Goal: Task Accomplishment & Management: Use online tool/utility

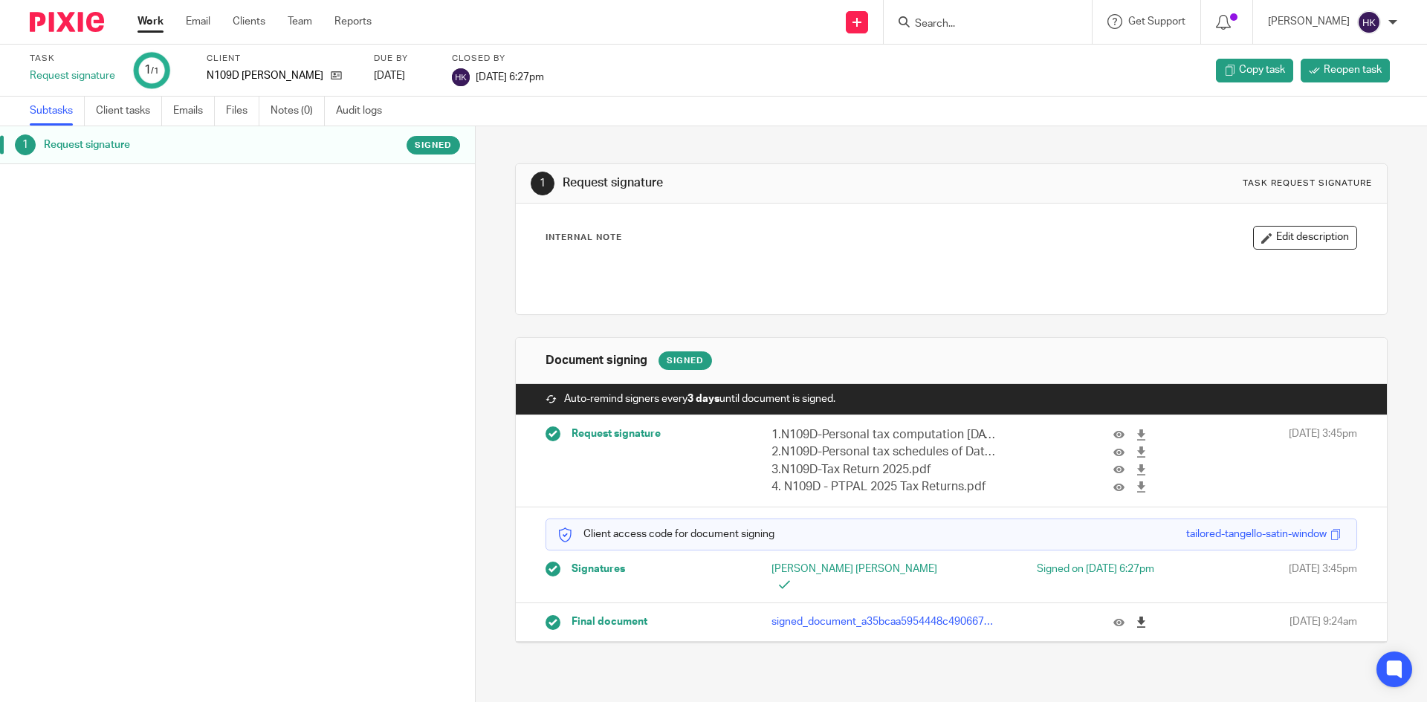
click at [1135, 617] on icon at bounding box center [1140, 622] width 11 height 11
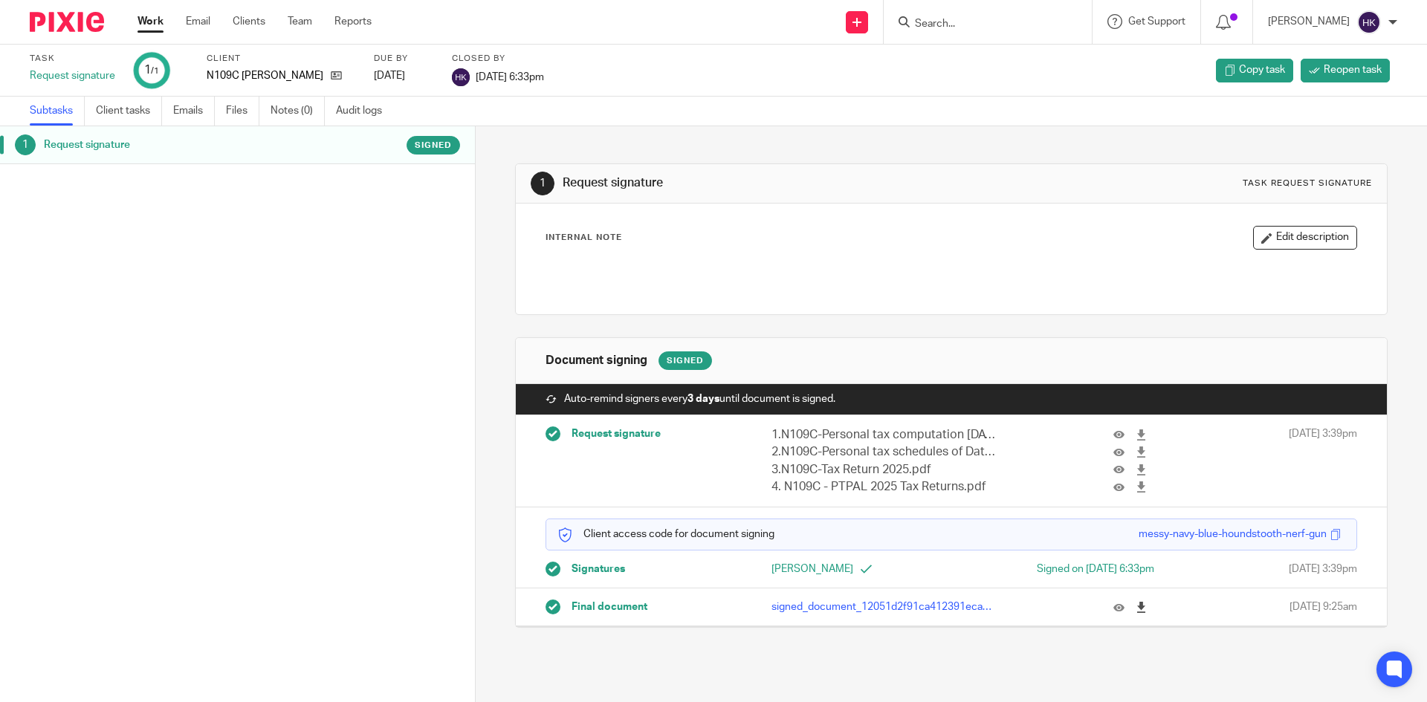
click at [1135, 611] on icon at bounding box center [1140, 607] width 11 height 11
click at [948, 18] on input "Search" at bounding box center [980, 24] width 134 height 13
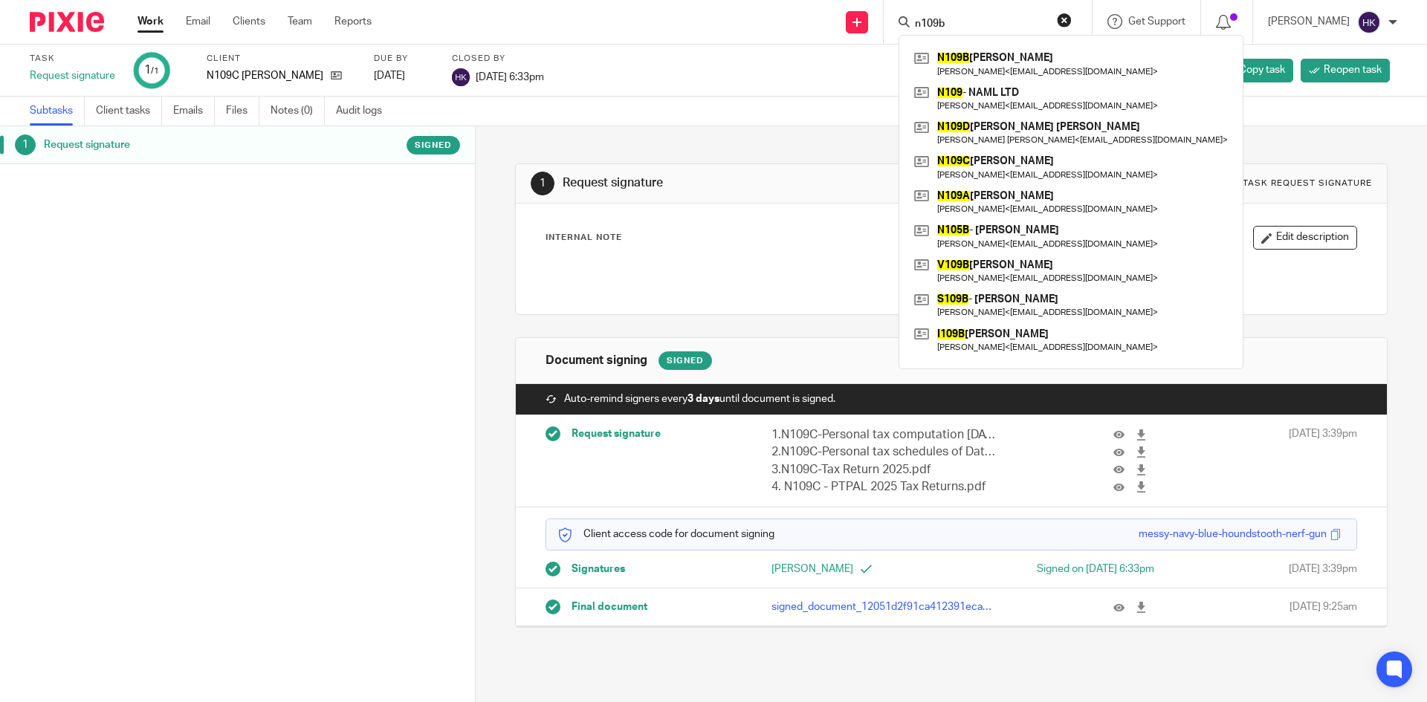
type input "n109b"
click button "submit" at bounding box center [0, 0] width 0 height 0
click at [1124, 56] on link at bounding box center [1070, 64] width 321 height 34
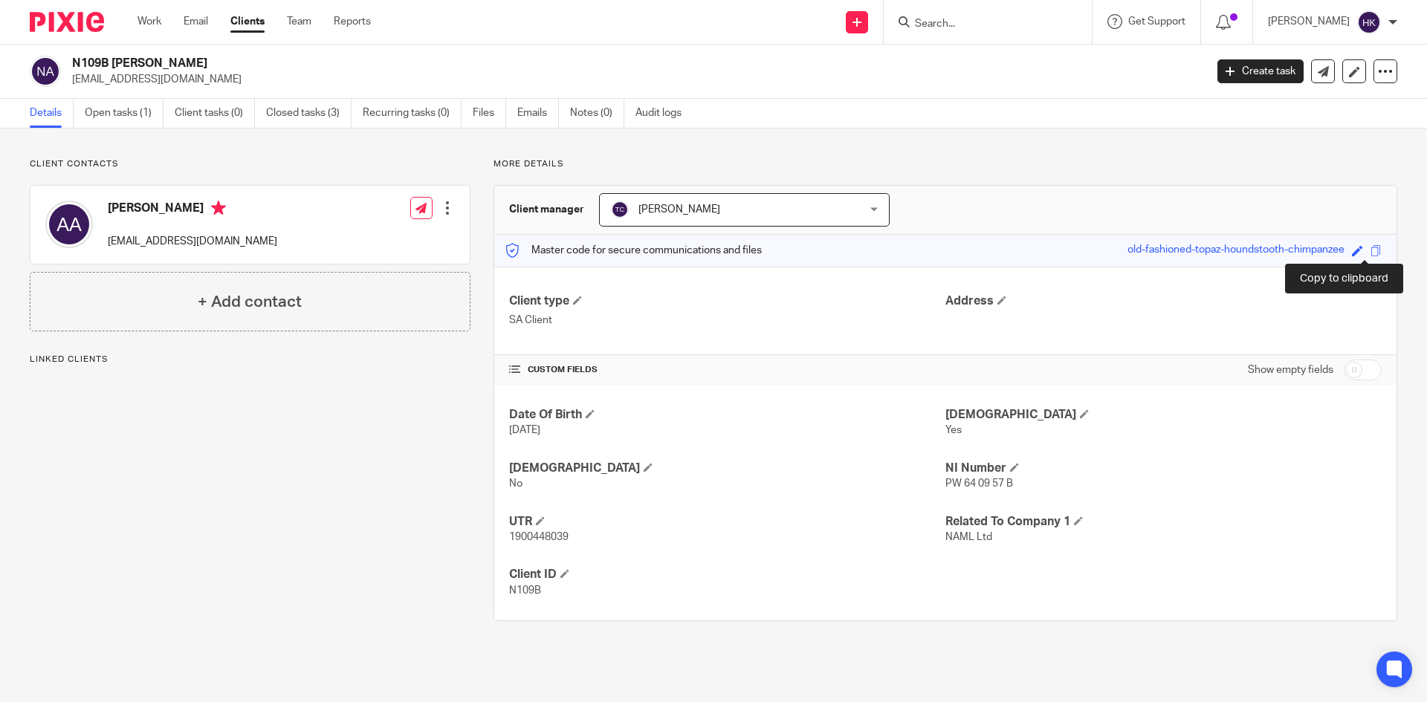
drag, startPoint x: 1362, startPoint y: 249, endPoint x: 1325, endPoint y: 256, distance: 37.9
click at [1370, 249] on span at bounding box center [1375, 250] width 11 height 11
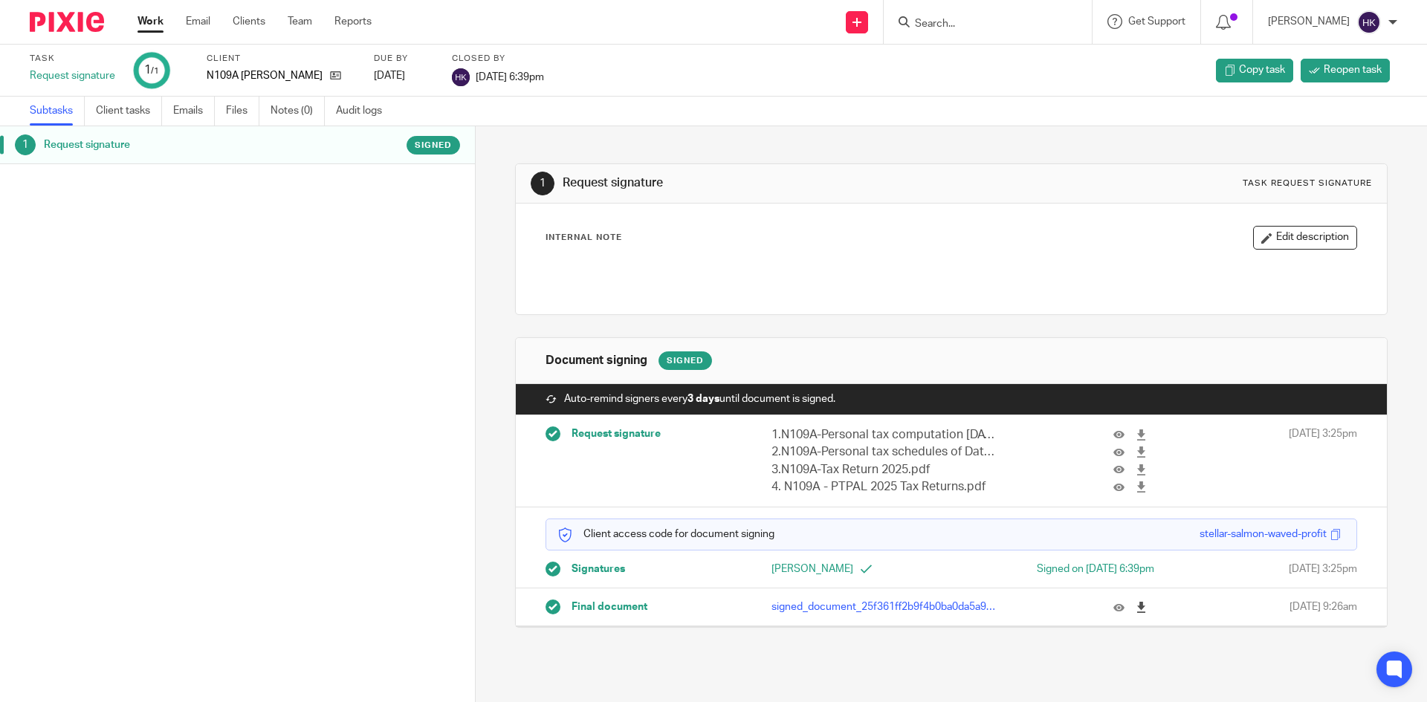
click at [1135, 609] on icon at bounding box center [1140, 607] width 11 height 11
click at [65, 27] on img at bounding box center [67, 22] width 74 height 20
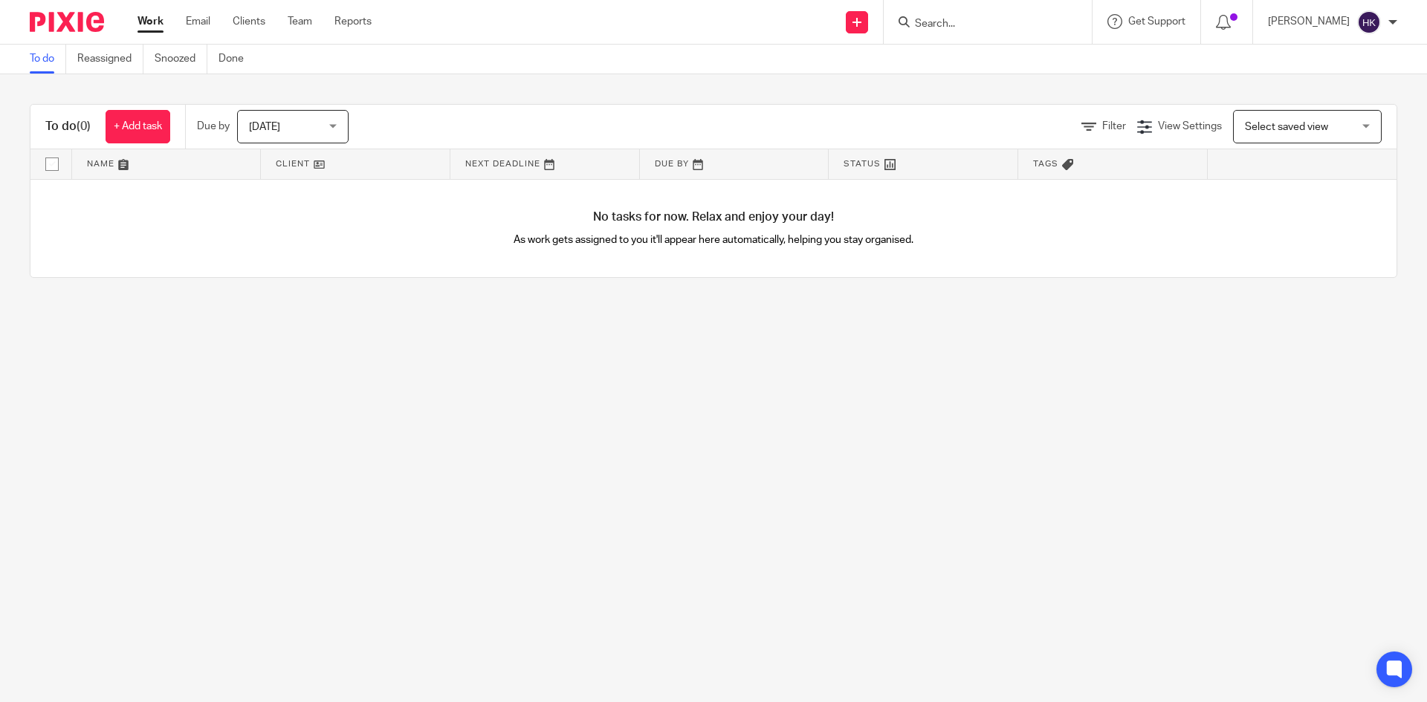
click at [949, 21] on input "Search" at bounding box center [980, 24] width 134 height 13
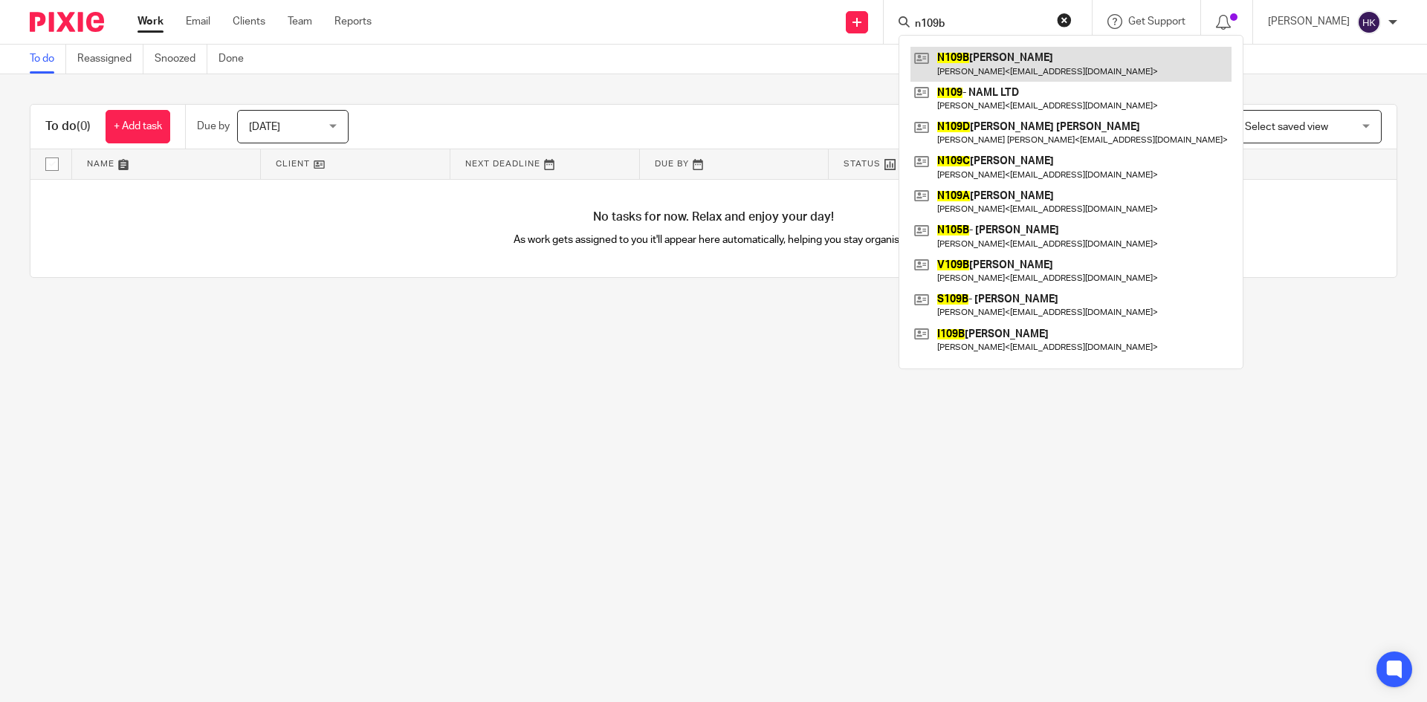
type input "n109b"
click at [979, 63] on link at bounding box center [1070, 64] width 321 height 34
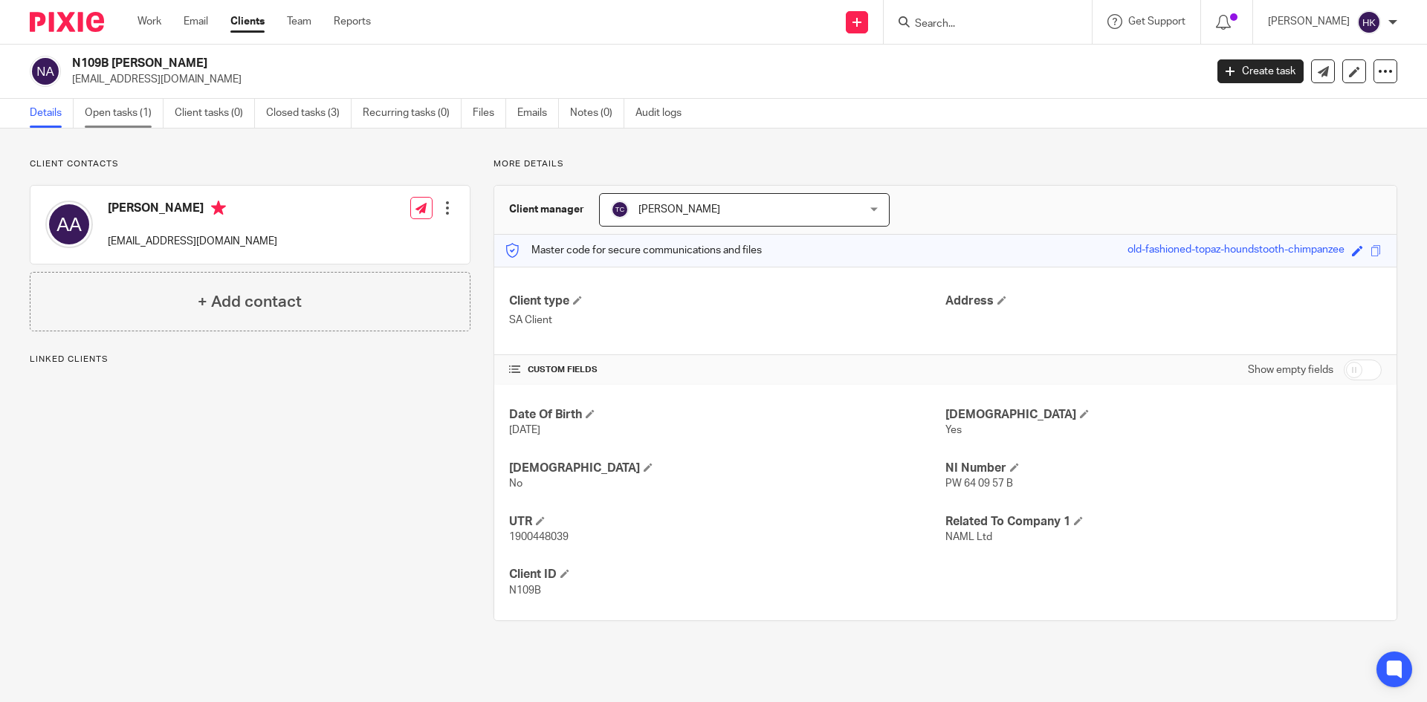
click at [132, 117] on link "Open tasks (1)" at bounding box center [124, 113] width 79 height 29
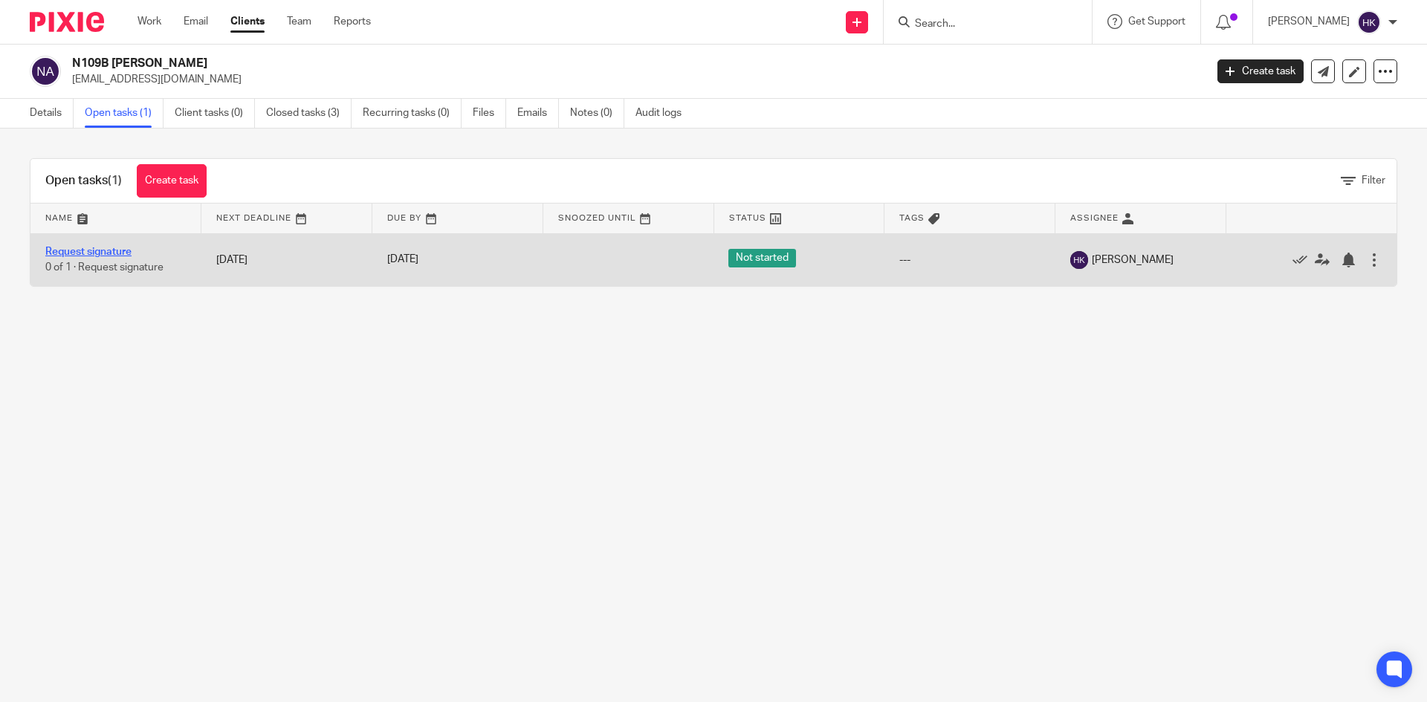
click at [93, 250] on link "Request signature" at bounding box center [88, 252] width 86 height 10
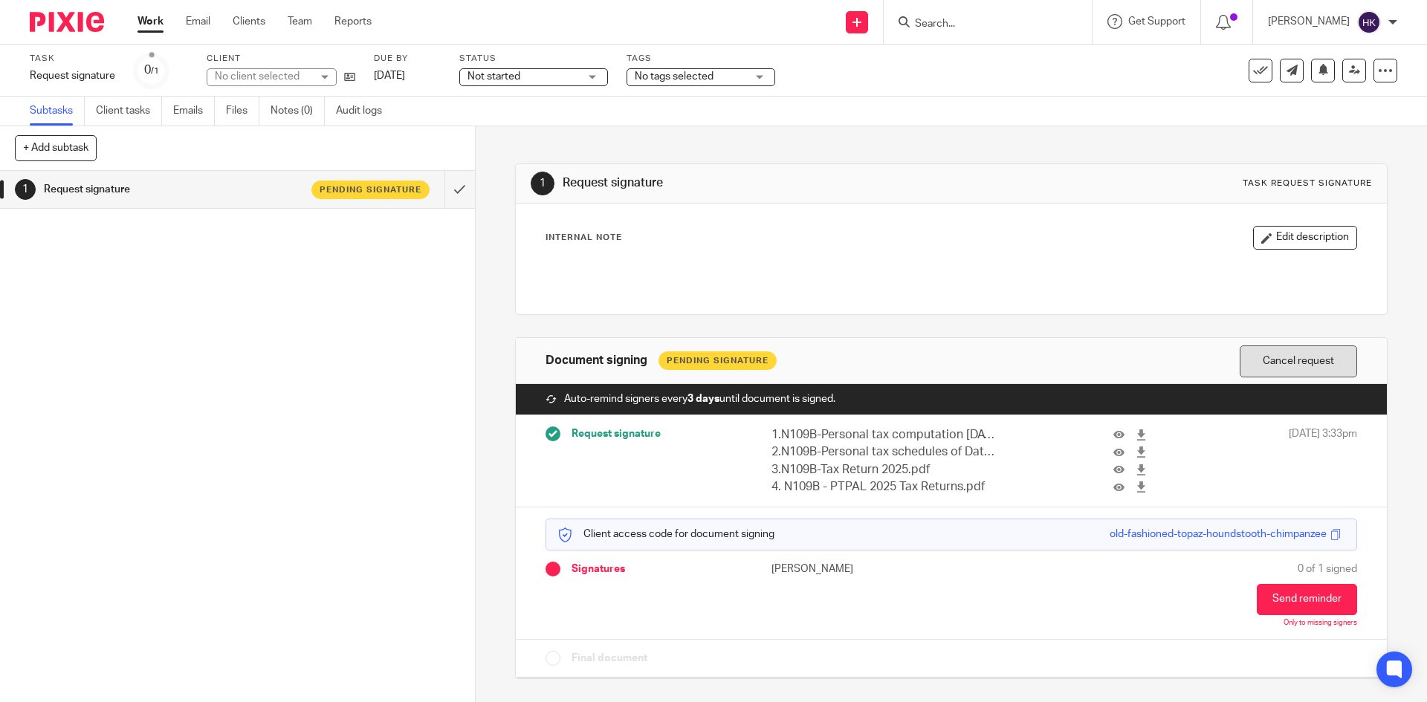
click at [1282, 359] on button "Cancel request" at bounding box center [1298, 362] width 117 height 32
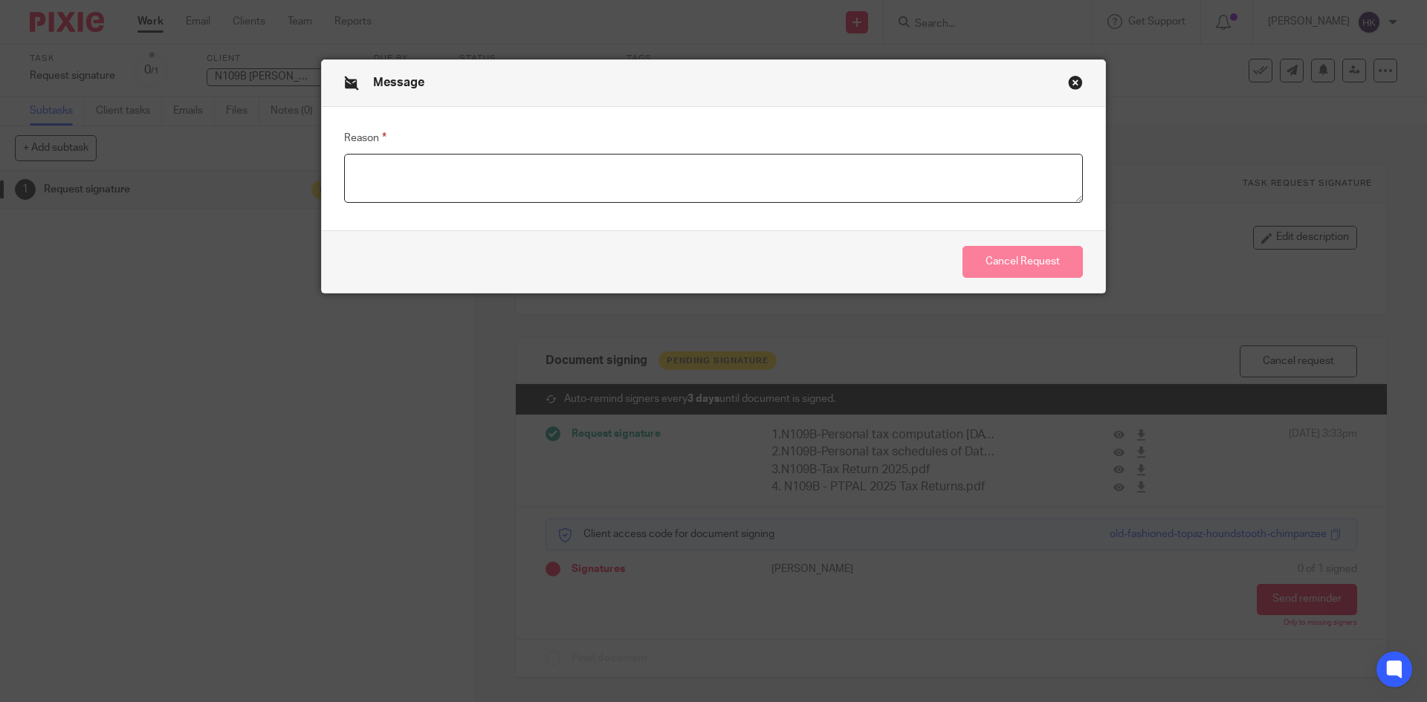
click at [348, 173] on textarea "Reason" at bounding box center [713, 178] width 739 height 49
type textarea "u"
type textarea "new returns uploaded"
click at [1007, 262] on button "Cancel Request" at bounding box center [1022, 262] width 120 height 32
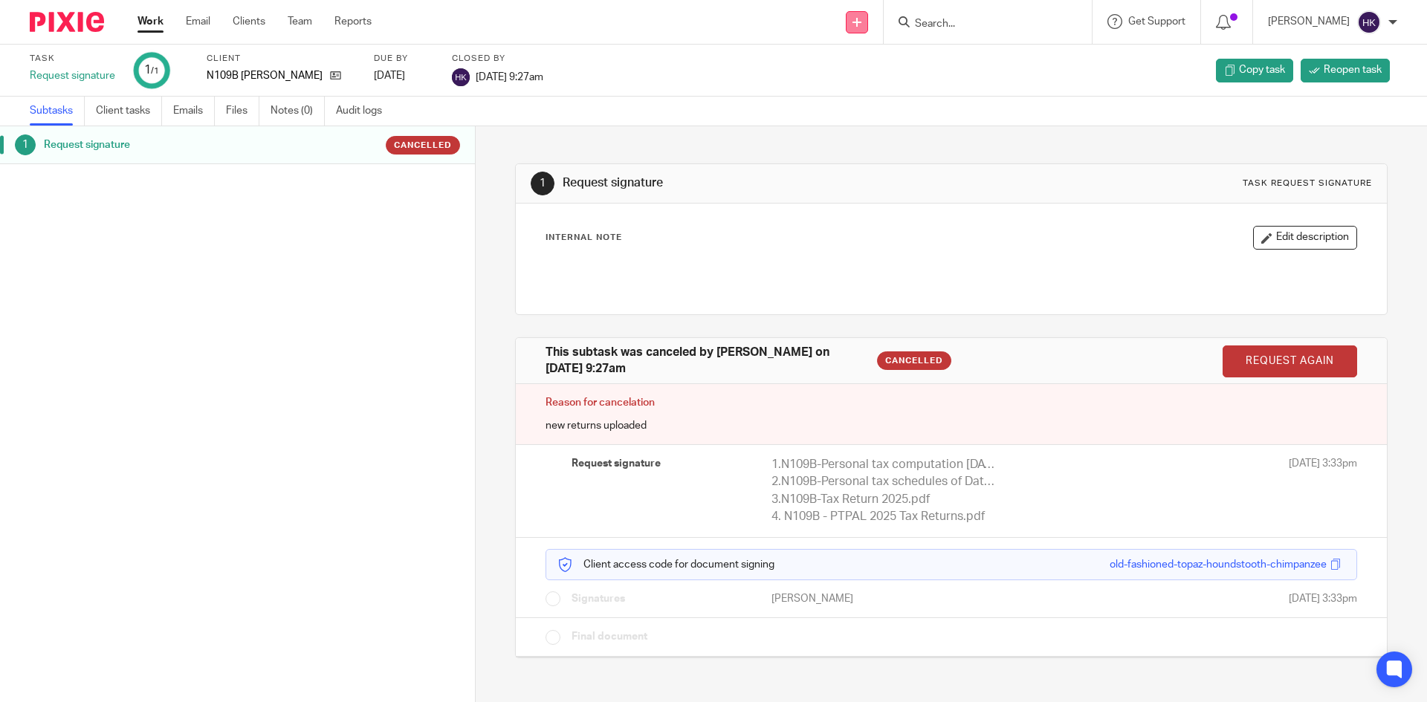
click at [868, 29] on link at bounding box center [857, 22] width 22 height 22
click at [863, 132] on link "Request signature" at bounding box center [872, 135] width 104 height 22
click at [856, 132] on link "Request signature" at bounding box center [872, 135] width 104 height 22
click at [848, 132] on link "Request signature" at bounding box center [872, 135] width 104 height 22
click at [894, 129] on link "Request signature" at bounding box center [872, 135] width 104 height 22
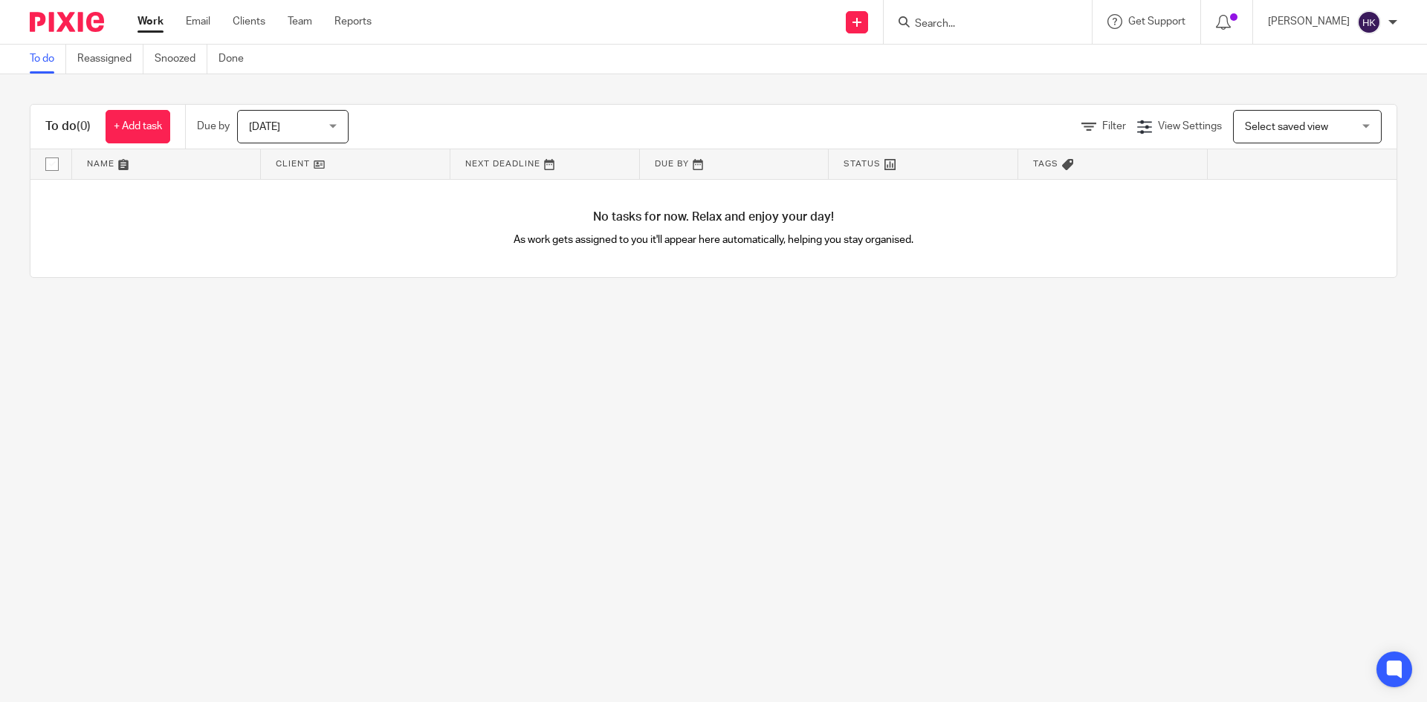
click at [1013, 26] on input "Search" at bounding box center [980, 24] width 134 height 13
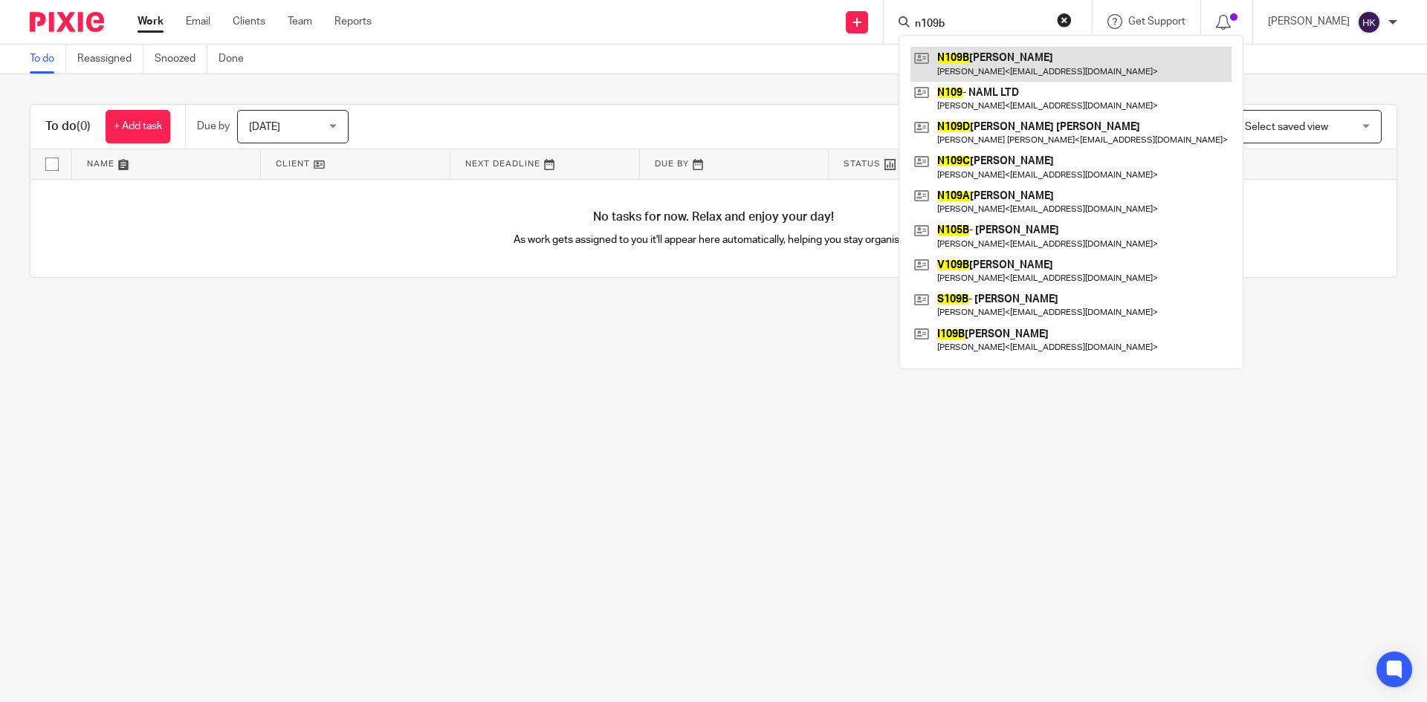
type input "n109b"
click at [1014, 51] on link at bounding box center [1070, 64] width 321 height 34
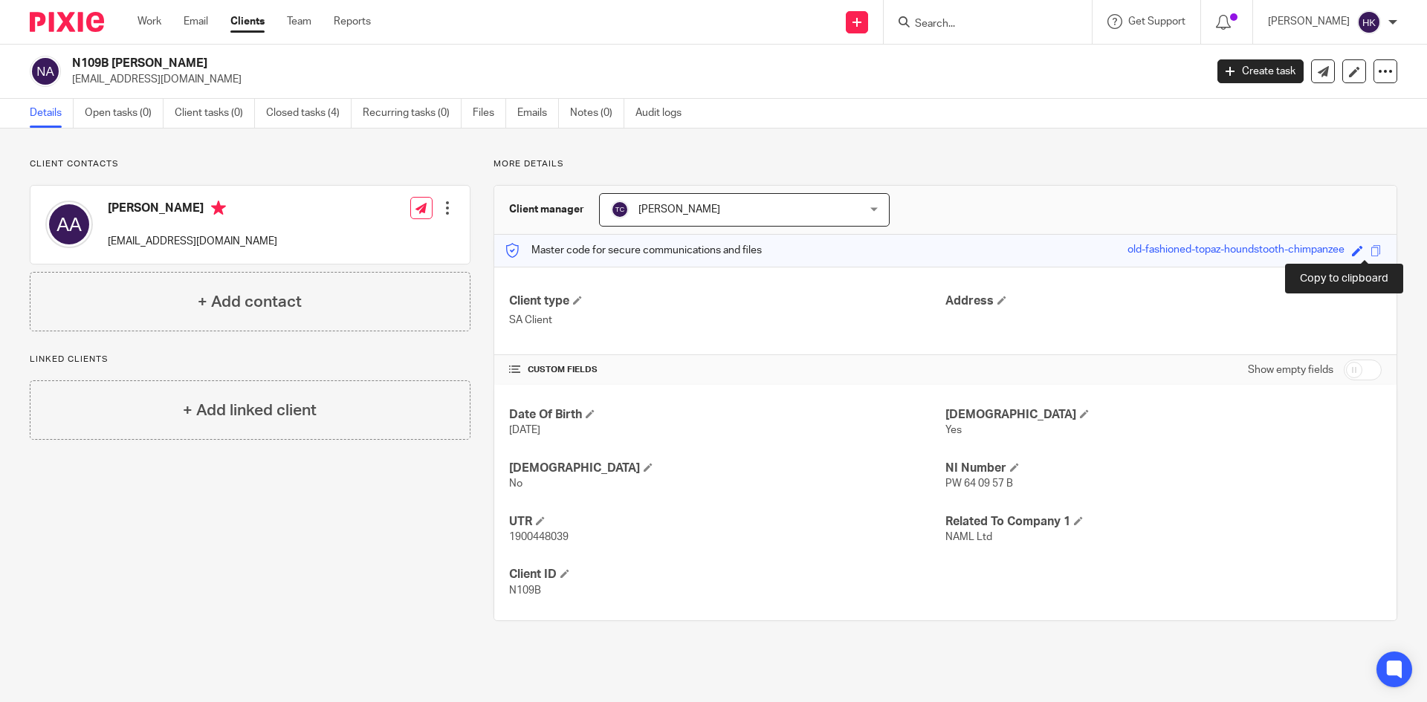
click at [1370, 247] on span at bounding box center [1375, 250] width 11 height 11
click at [1370, 250] on span at bounding box center [1375, 250] width 11 height 11
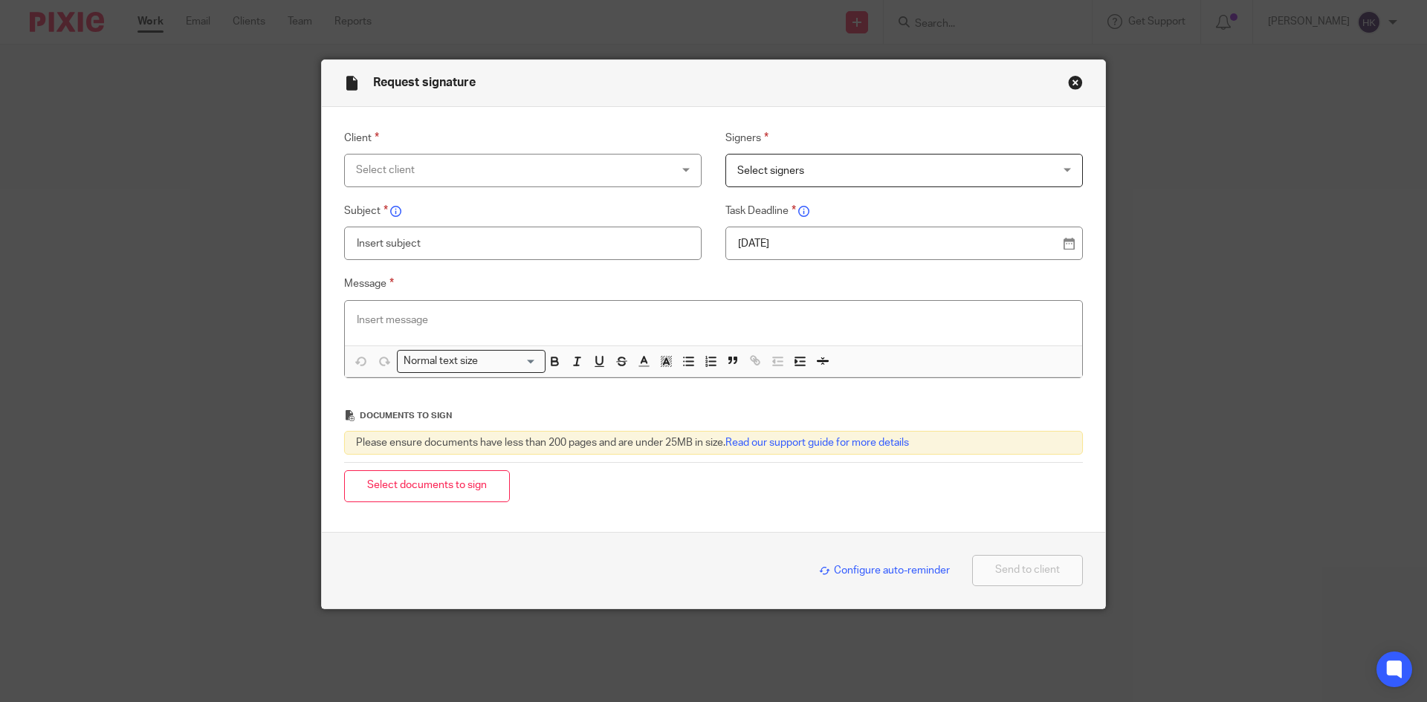
click at [392, 176] on div "Select client" at bounding box center [494, 170] width 276 height 31
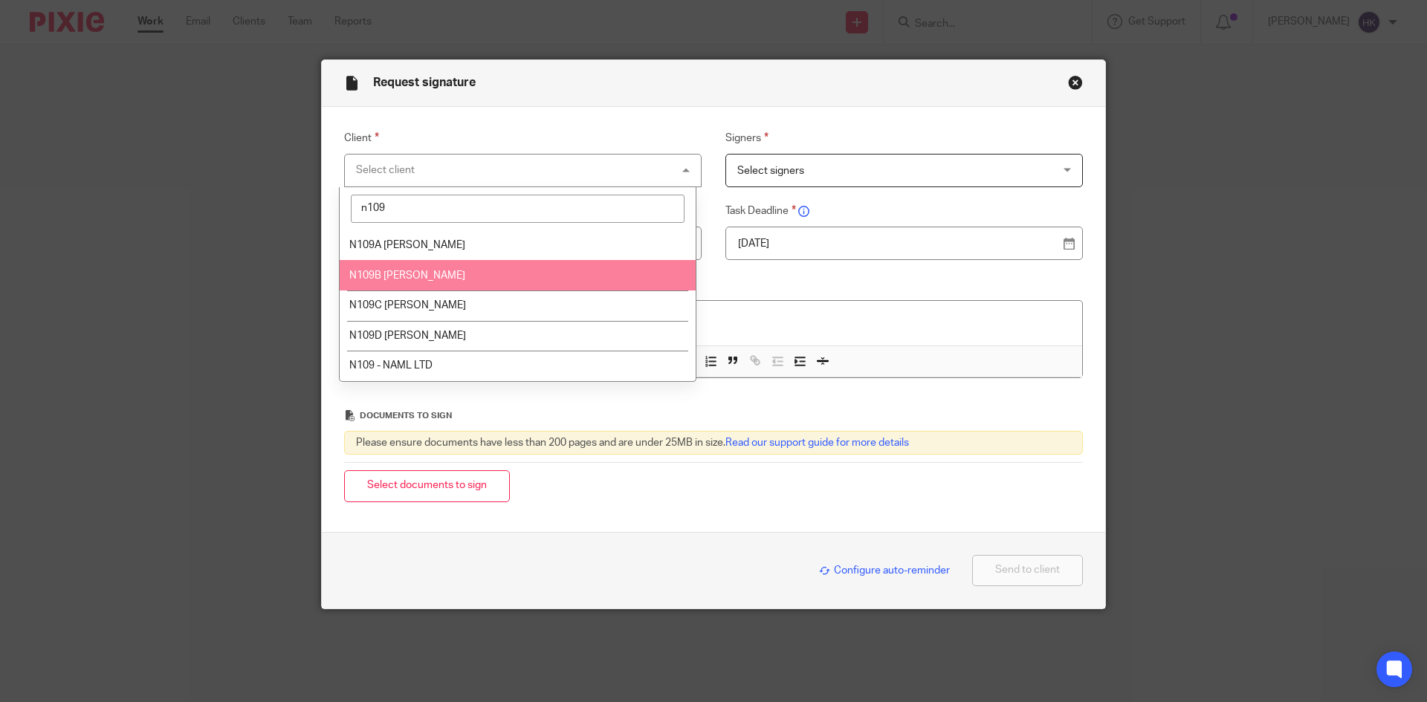
type input "n109"
click at [433, 272] on span "N109B [PERSON_NAME]" at bounding box center [407, 275] width 116 height 10
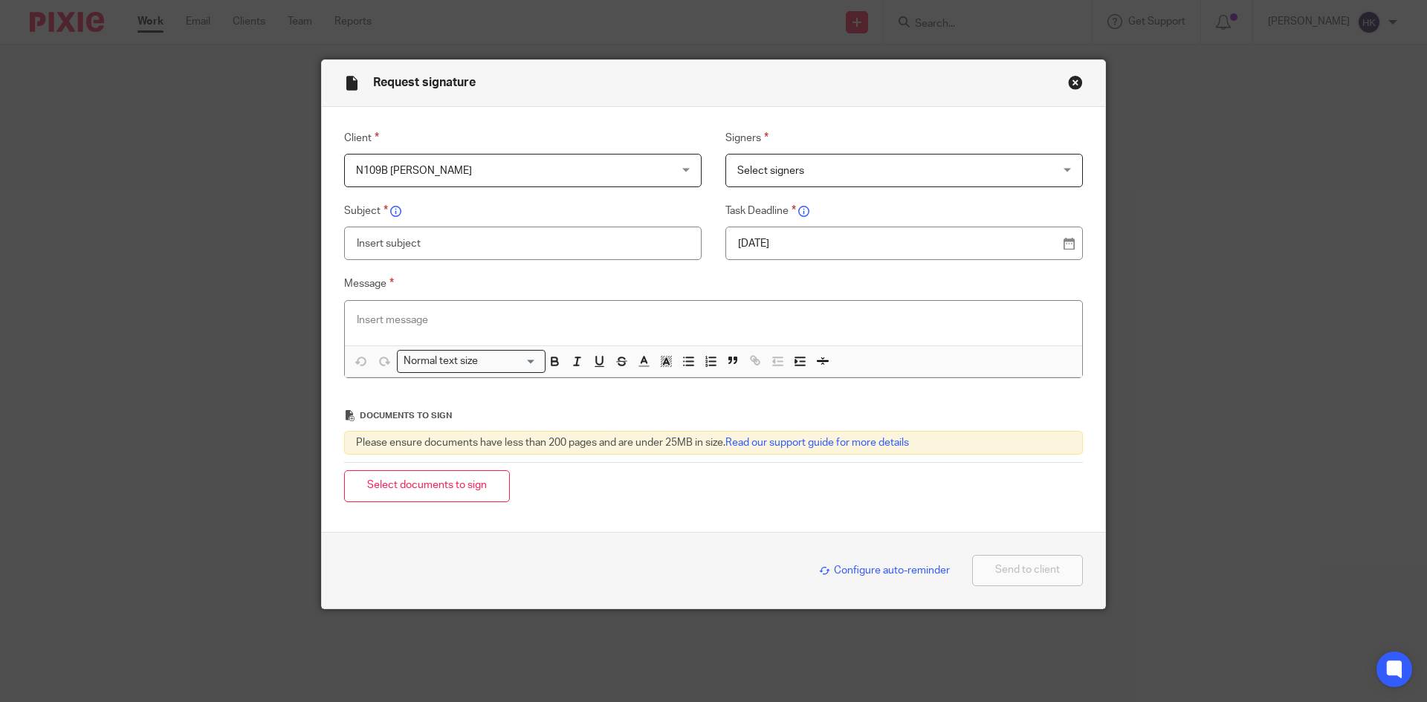
click at [806, 171] on span "Select signers" at bounding box center [875, 170] width 276 height 31
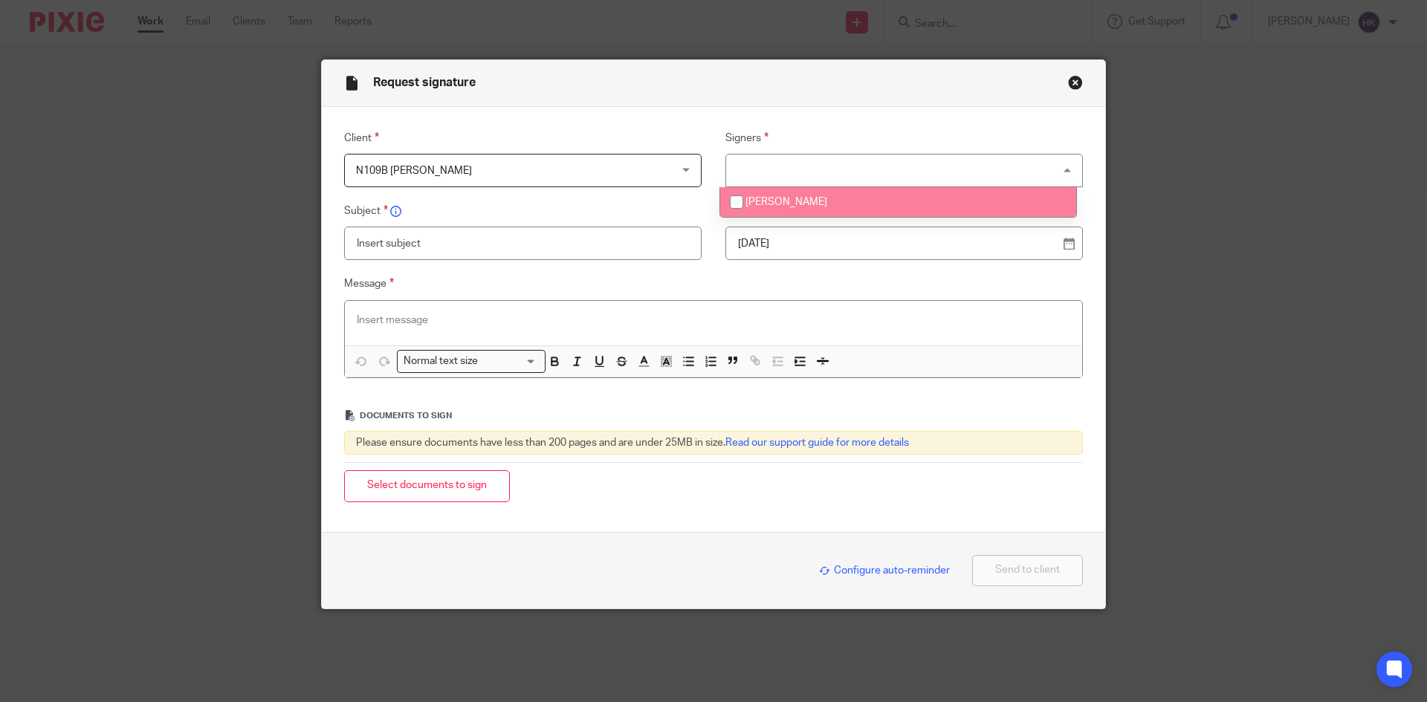
click at [806, 204] on span "[PERSON_NAME]" at bounding box center [786, 202] width 82 height 10
checkbox input "true"
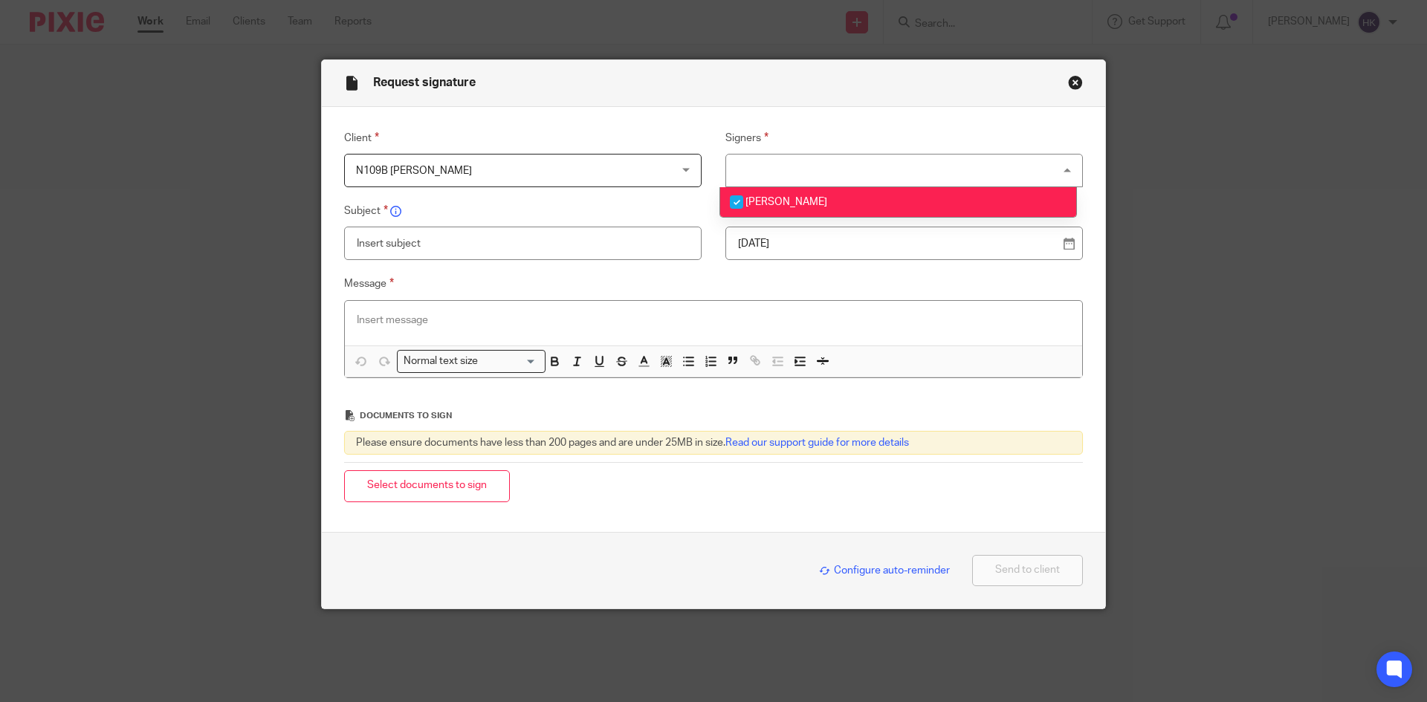
click at [801, 236] on p "22 Sep 2025" at bounding box center [898, 243] width 320 height 15
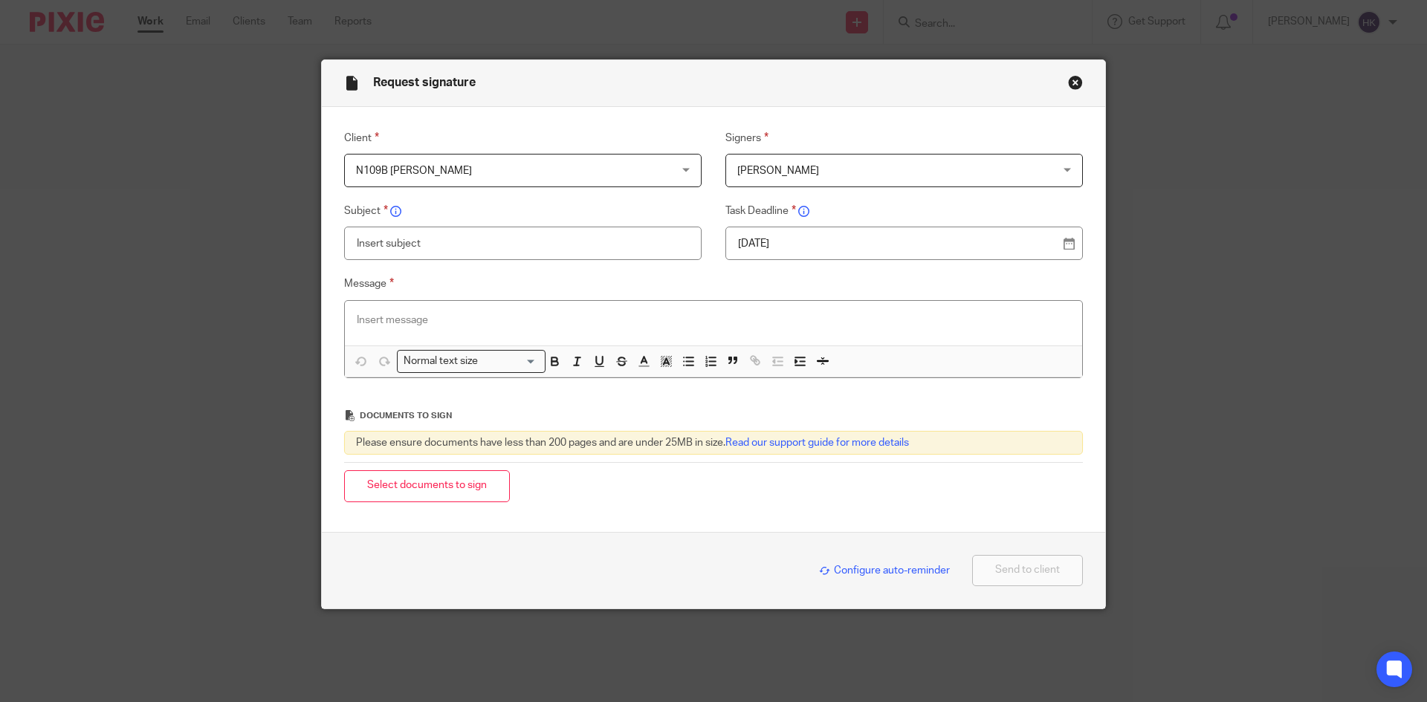
click at [411, 237] on input "text" at bounding box center [522, 243] width 357 height 33
type input "N109B - Personal Tax Return Pack"
click at [401, 330] on div at bounding box center [713, 323] width 737 height 45
paste div
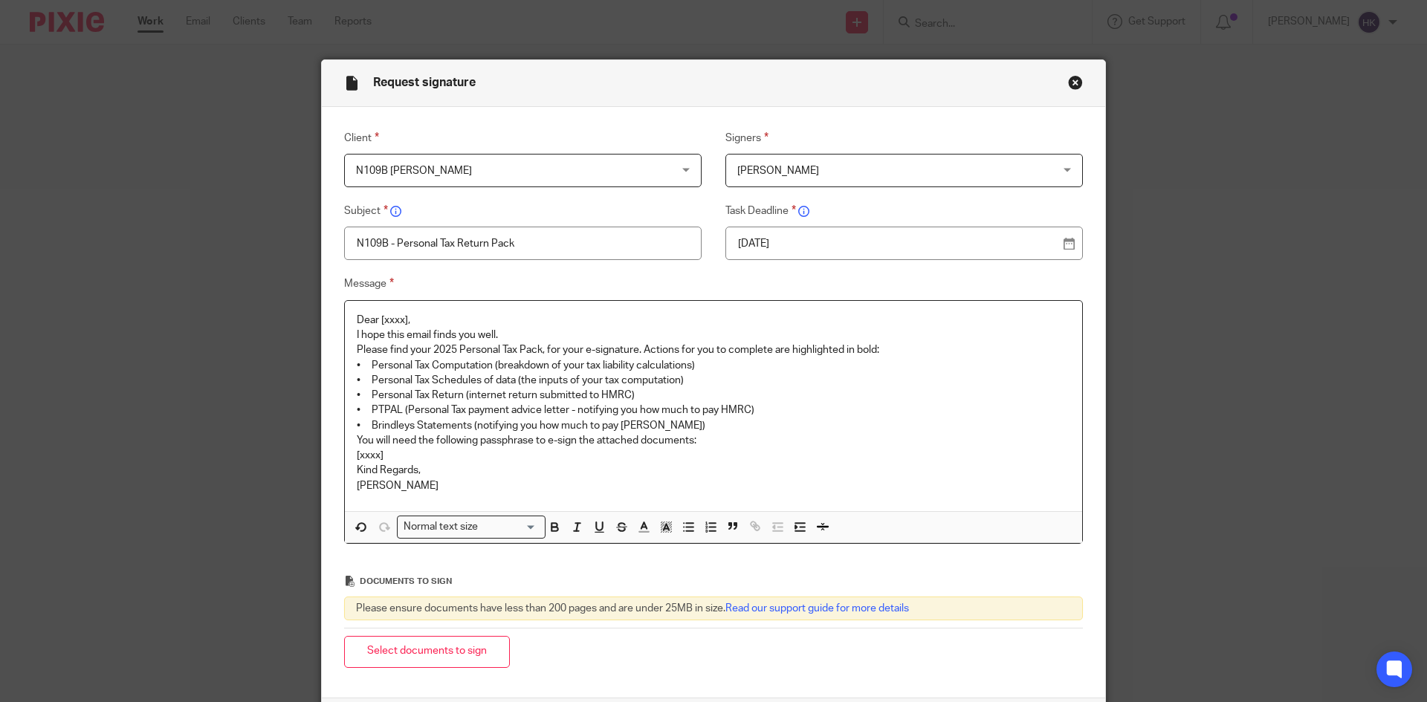
click at [438, 323] on p "Dear [xxxx]," at bounding box center [713, 320] width 713 height 15
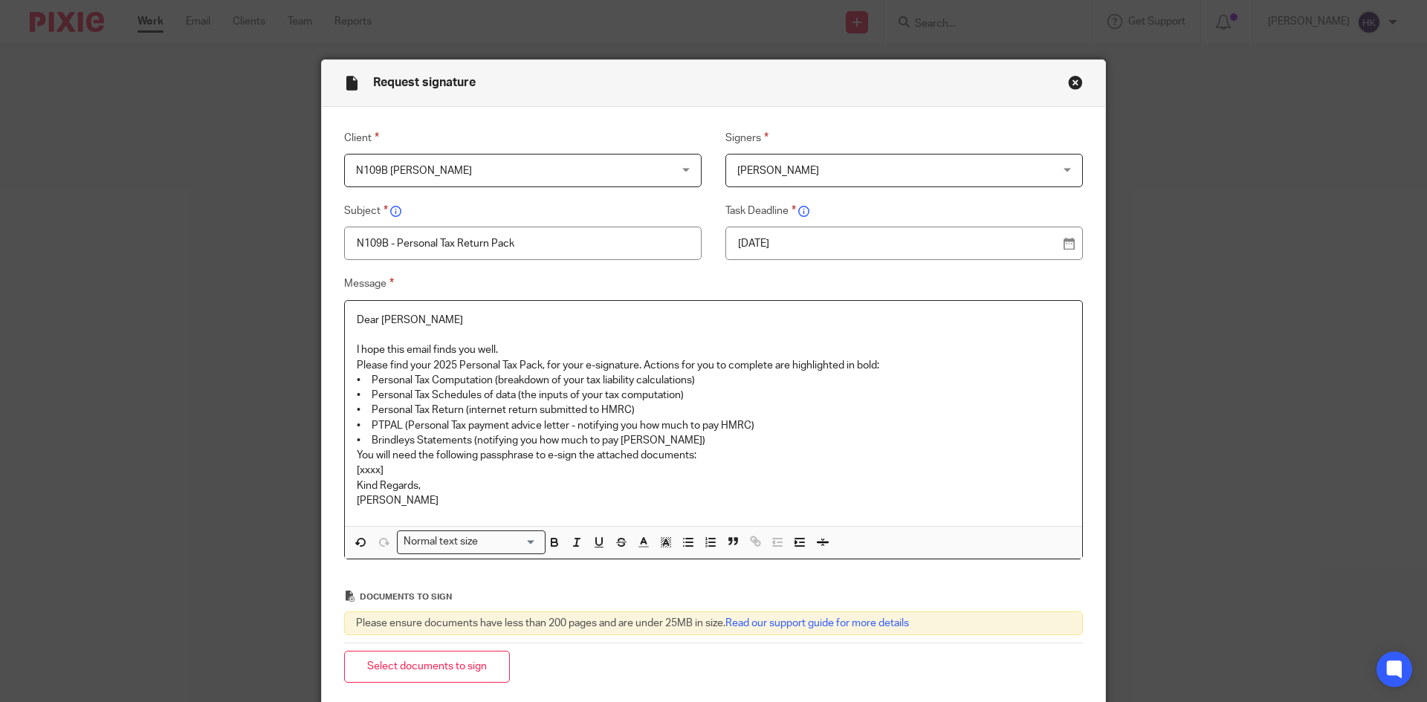
click at [542, 345] on p "I hope this email finds you well." at bounding box center [713, 350] width 713 height 15
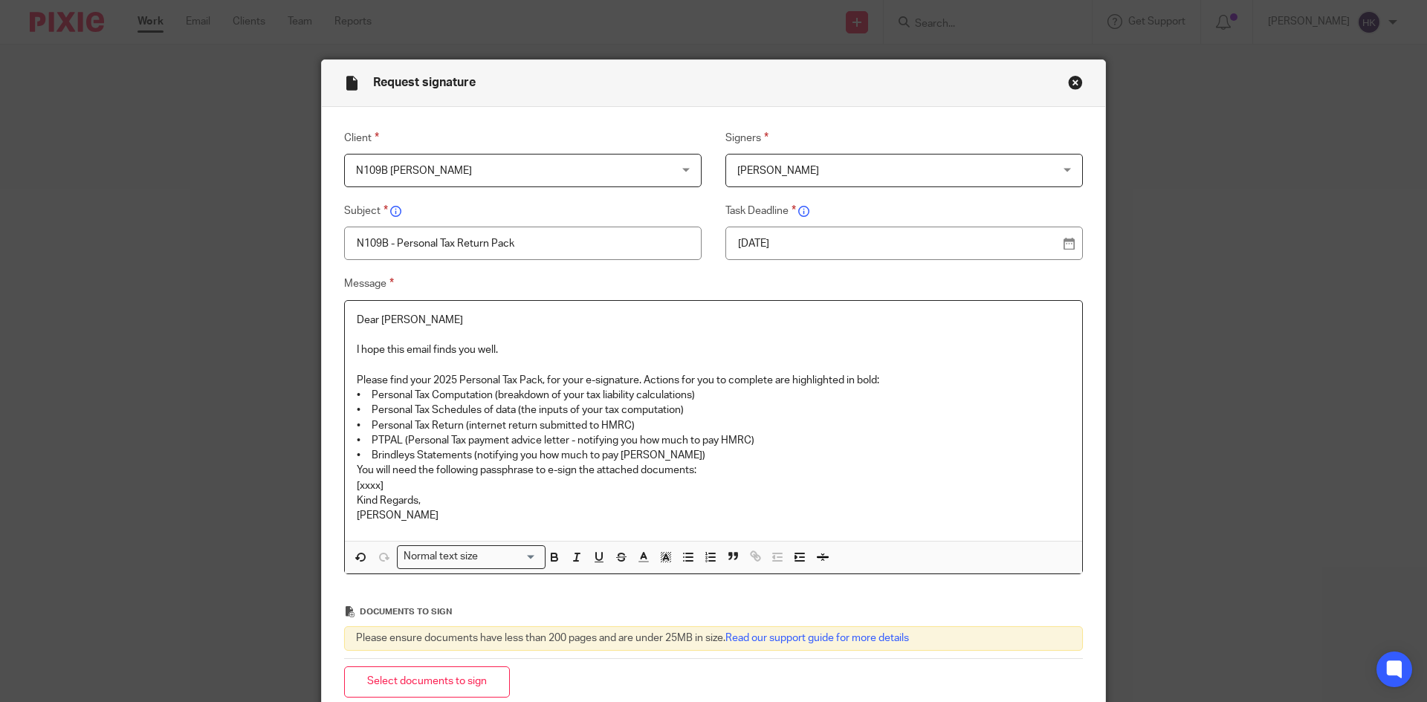
click at [890, 383] on p "Please find your 2025 Personal Tax Pack, for your e-signature. Actions for you …" at bounding box center [713, 380] width 713 height 15
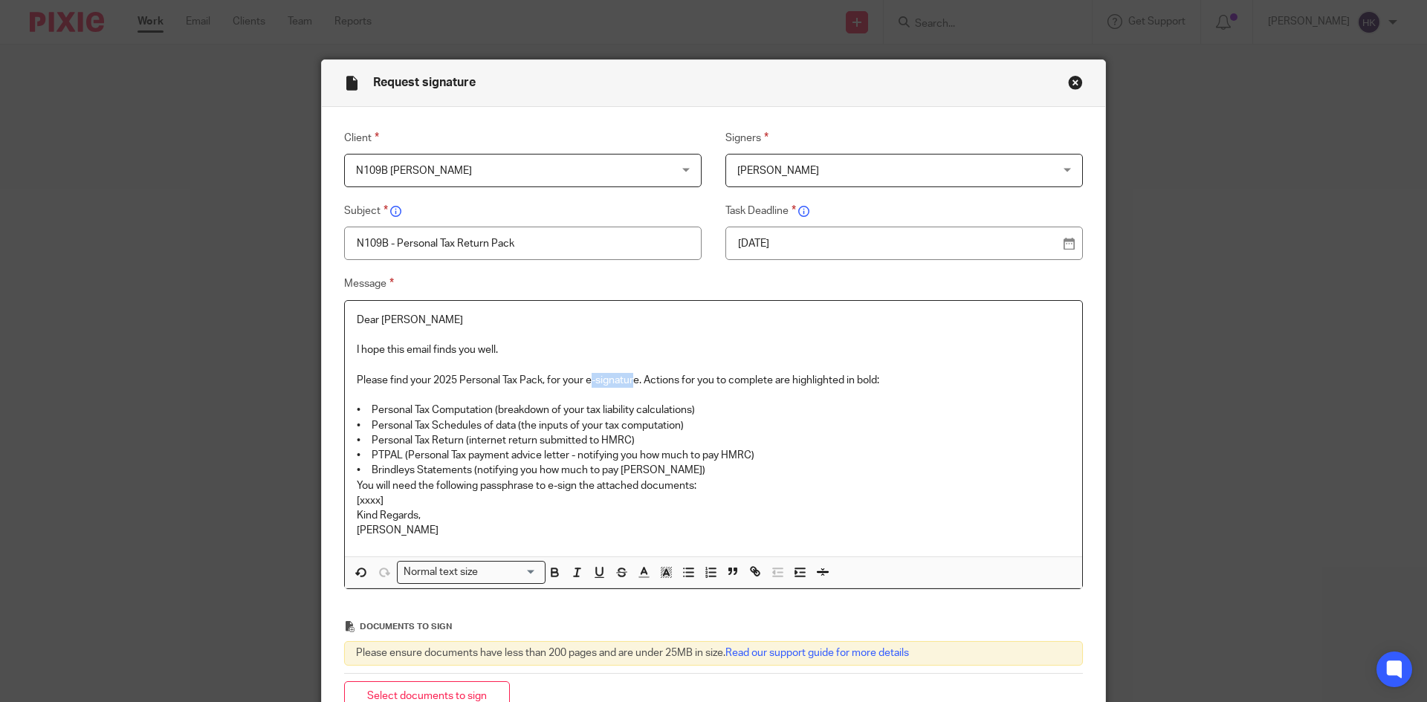
drag, startPoint x: 586, startPoint y: 375, endPoint x: 632, endPoint y: 378, distance: 46.2
click at [632, 378] on p "Please find your 2025 Personal Tax Pack, for your e-signature. Actions for you …" at bounding box center [713, 380] width 713 height 15
drag, startPoint x: 583, startPoint y: 380, endPoint x: 637, endPoint y: 383, distance: 54.3
click at [637, 383] on p "Please find your 2025 Personal Tax Pack, for your e-signature. Actions for you …" at bounding box center [713, 380] width 713 height 15
drag, startPoint x: 351, startPoint y: 465, endPoint x: 682, endPoint y: 477, distance: 330.9
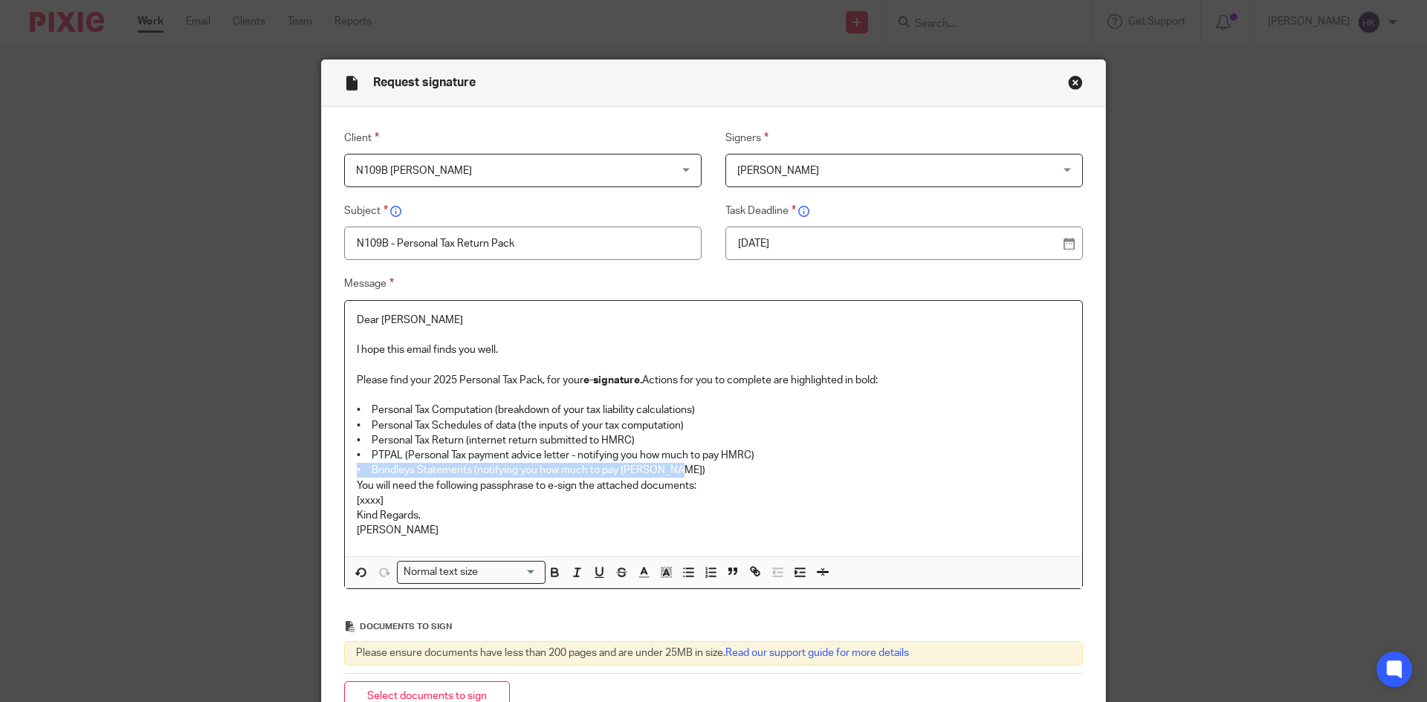
click at [675, 470] on p "• Brindleys Statements (notifying you how much to pay Brindleys)" at bounding box center [713, 470] width 713 height 15
drag, startPoint x: 571, startPoint y: 453, endPoint x: 757, endPoint y: 461, distance: 185.9
click at [757, 461] on p "• PTPAL (Personal Tax payment advice letter - notifying you how much to pay HMR…" at bounding box center [713, 455] width 713 height 15
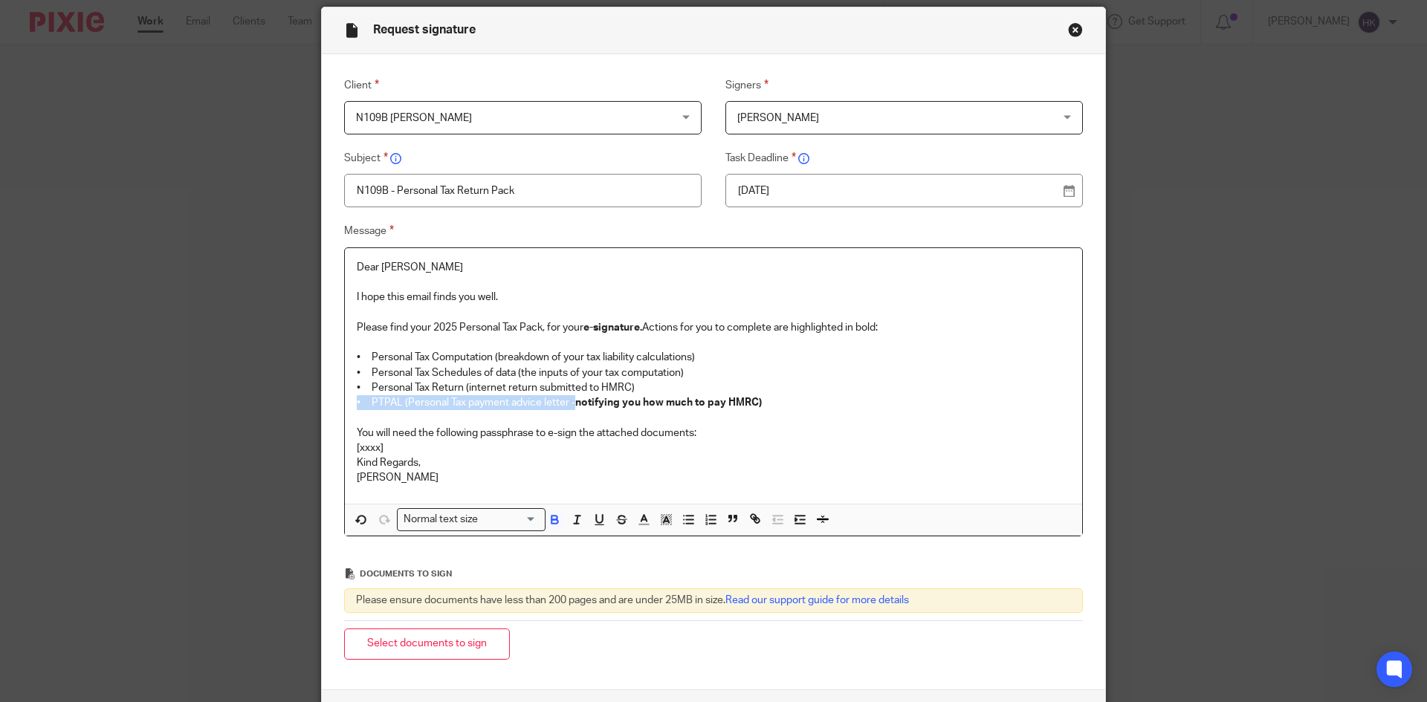
scroll to position [74, 0]
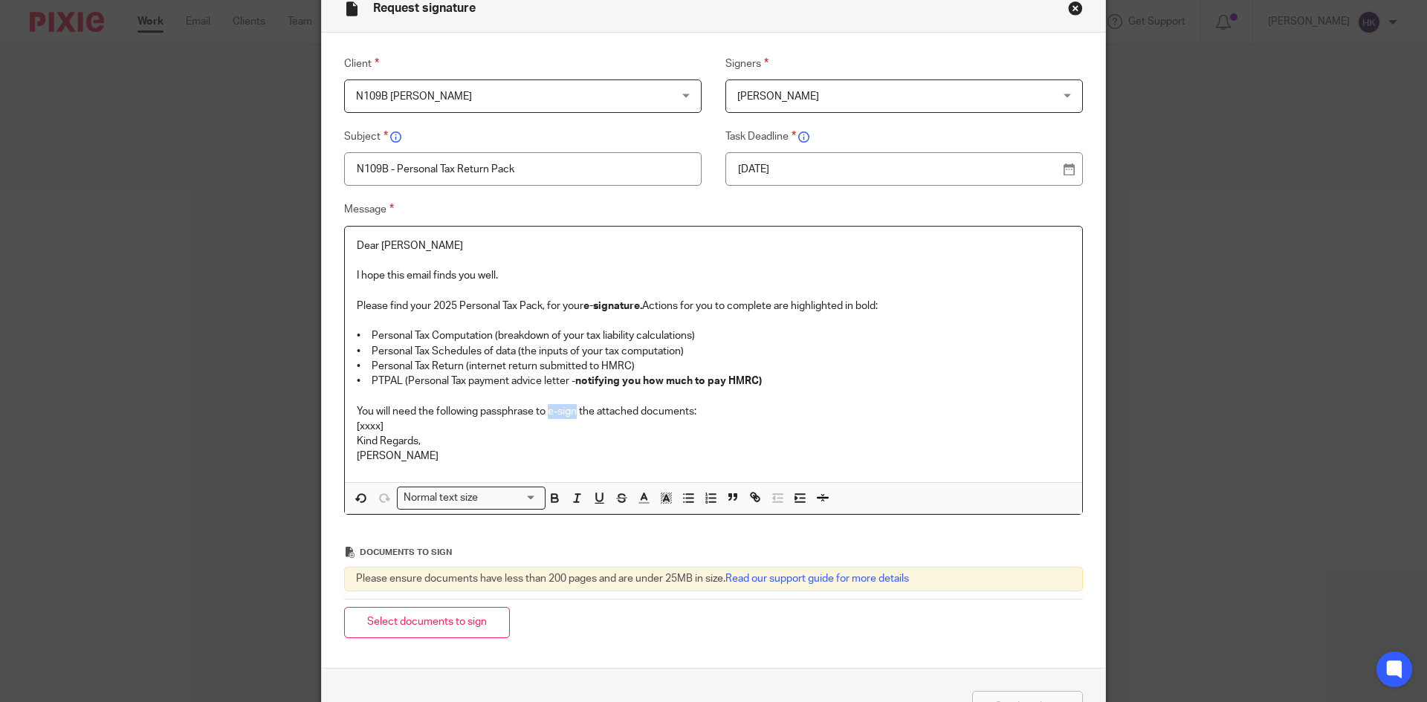
drag, startPoint x: 546, startPoint y: 411, endPoint x: 574, endPoint y: 415, distance: 28.5
click at [574, 415] on p "You will need the following passphrase to e-sign the attached documents:" at bounding box center [713, 411] width 713 height 15
click at [701, 411] on p "You will need the following passphrase to e-sign the attached documents:" at bounding box center [713, 411] width 713 height 15
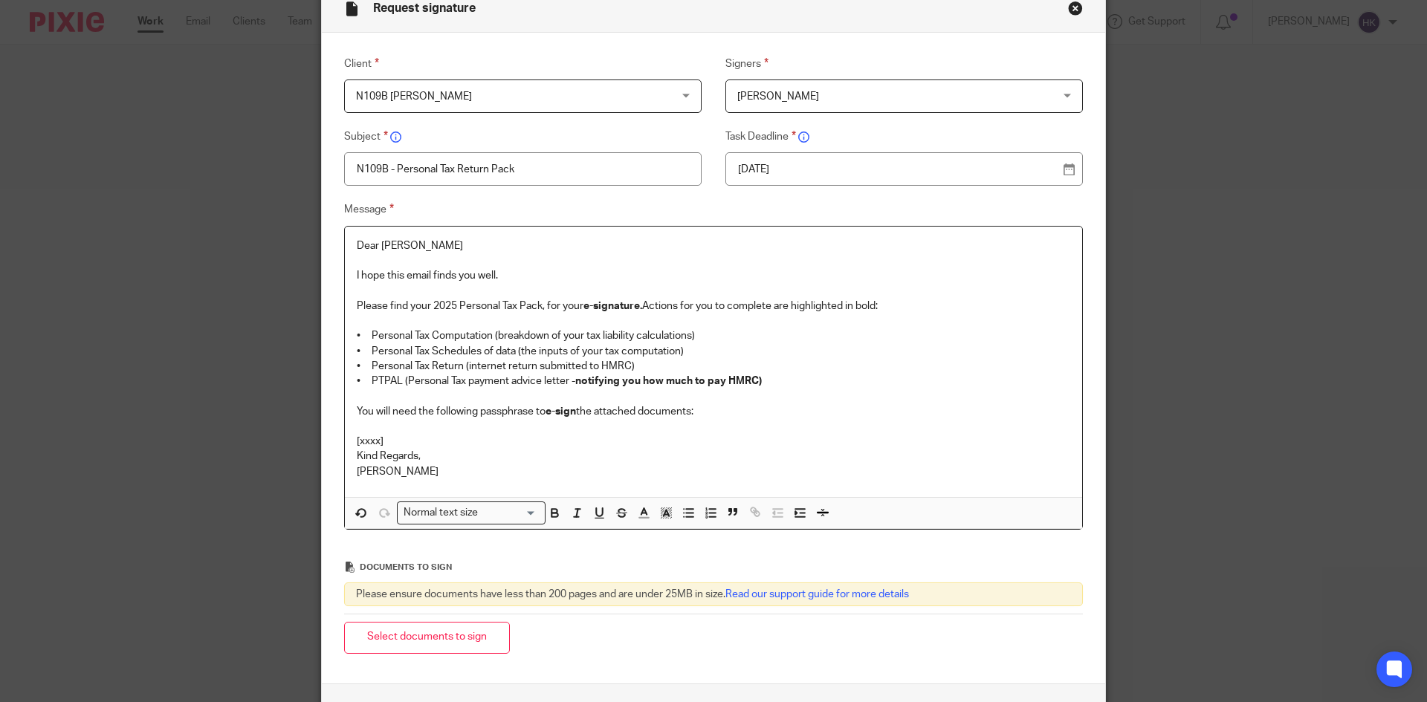
click at [406, 441] on p "[xxxx]" at bounding box center [713, 441] width 713 height 15
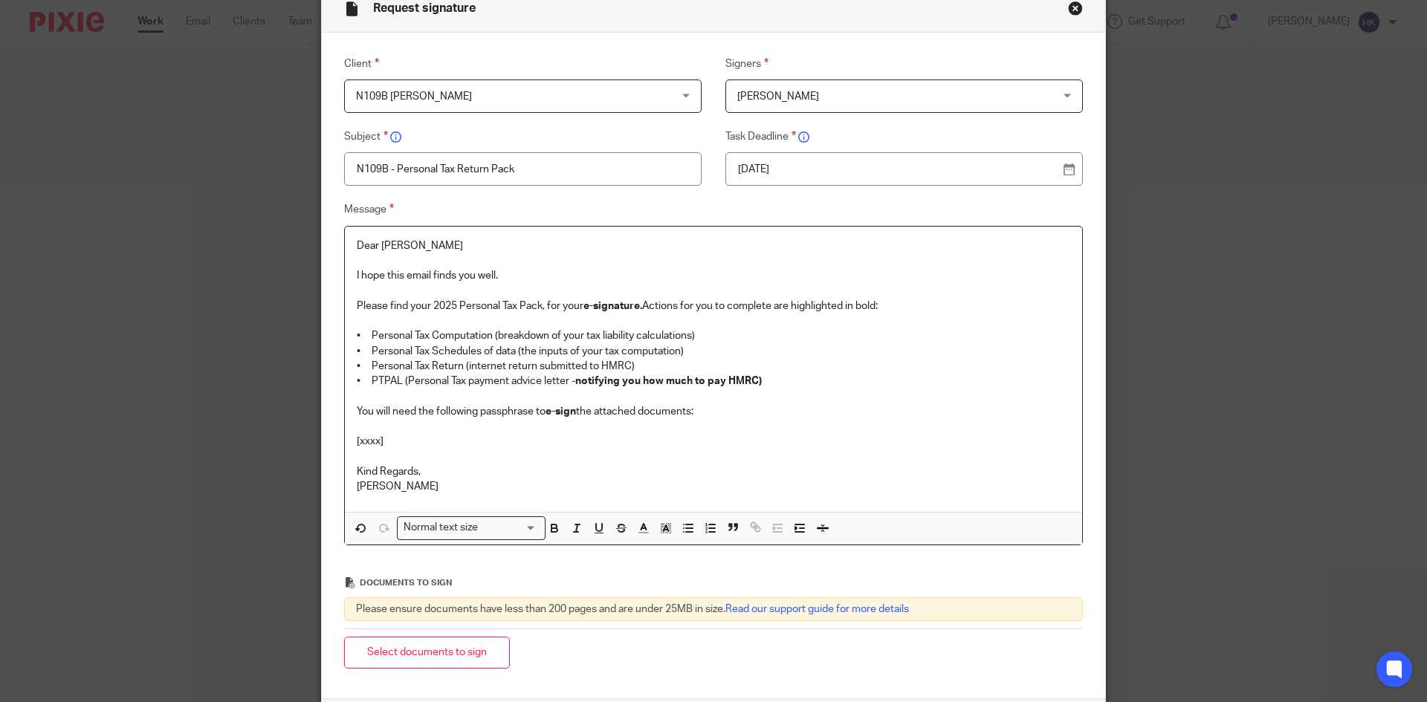
click at [396, 439] on p "[xxxx]" at bounding box center [713, 441] width 713 height 15
drag, startPoint x: 522, startPoint y: 449, endPoint x: 351, endPoint y: 445, distance: 171.0
click at [357, 445] on p "old-fashioned-topaz-houndstooth-chimpanzee" at bounding box center [713, 441] width 713 height 15
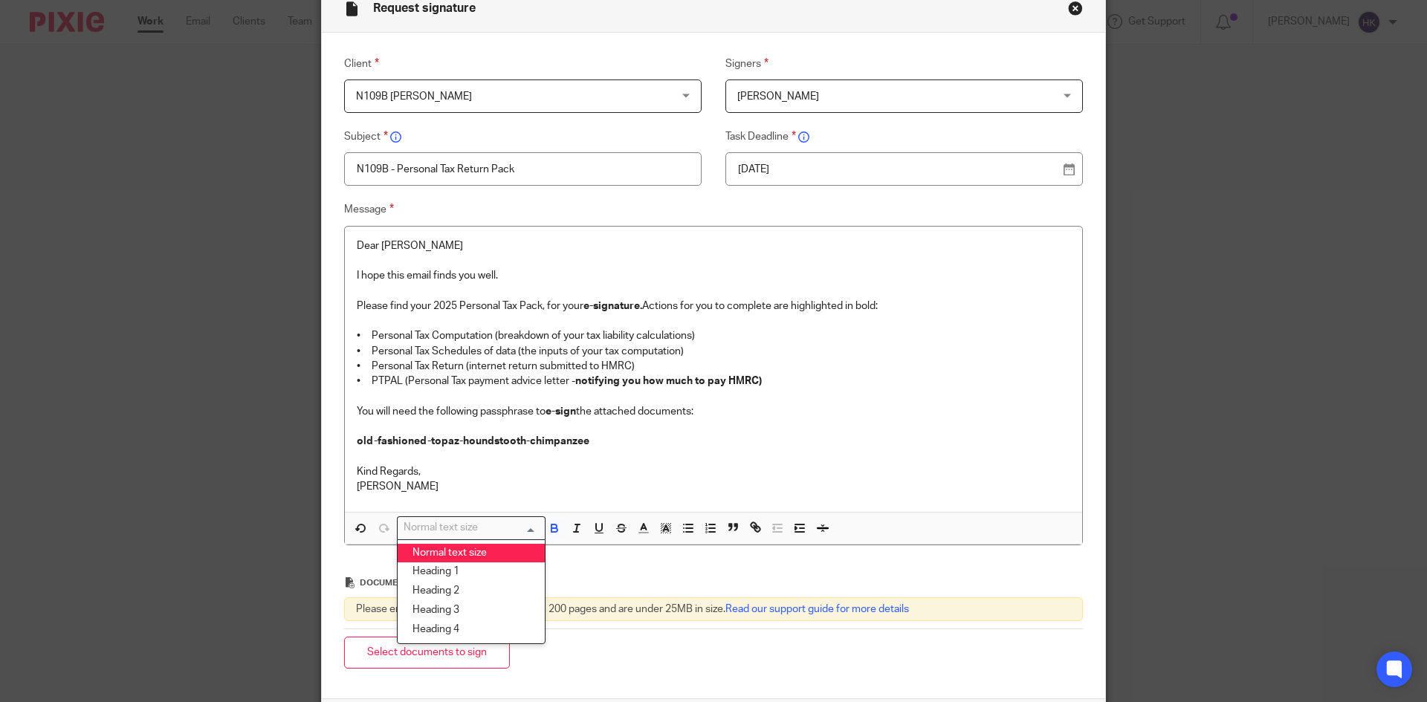
click at [451, 528] on div "Normal text size" at bounding box center [468, 526] width 140 height 19
click at [459, 589] on li "Heading 2" at bounding box center [471, 591] width 147 height 19
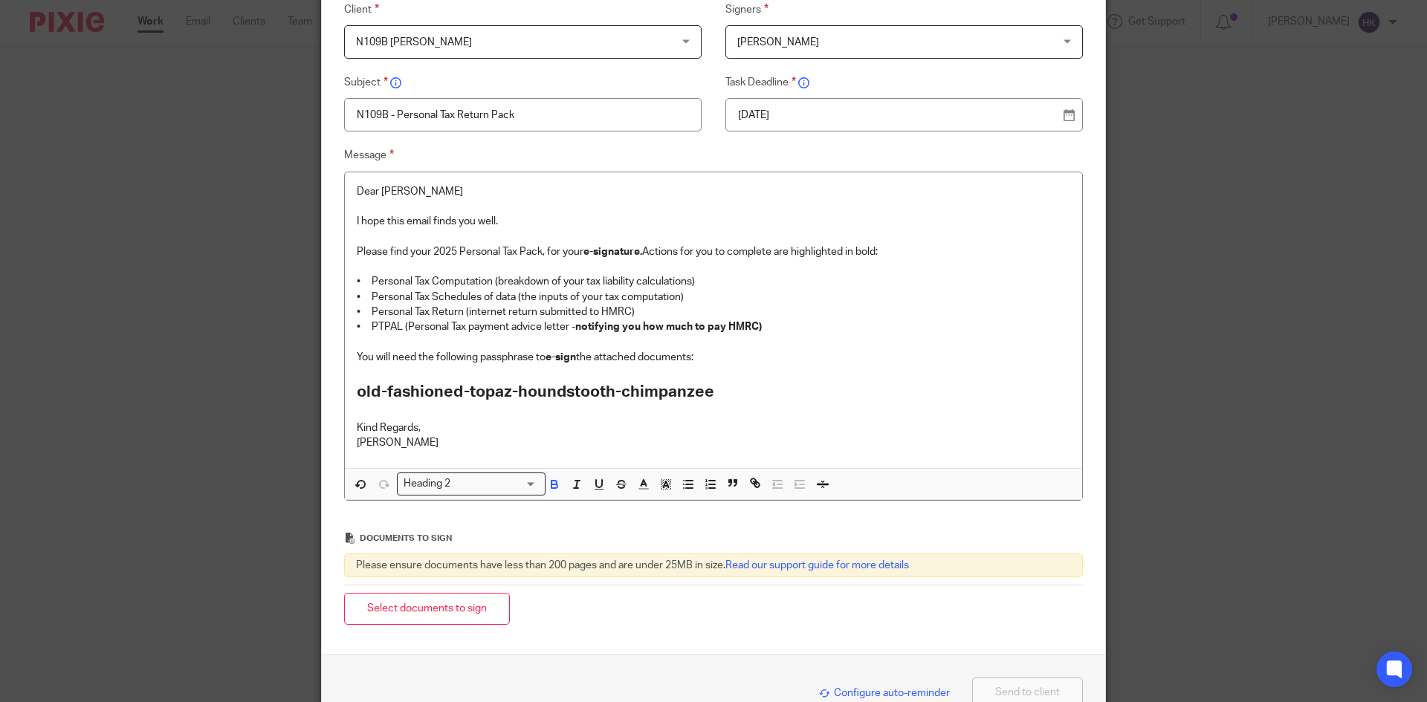
scroll to position [218, 0]
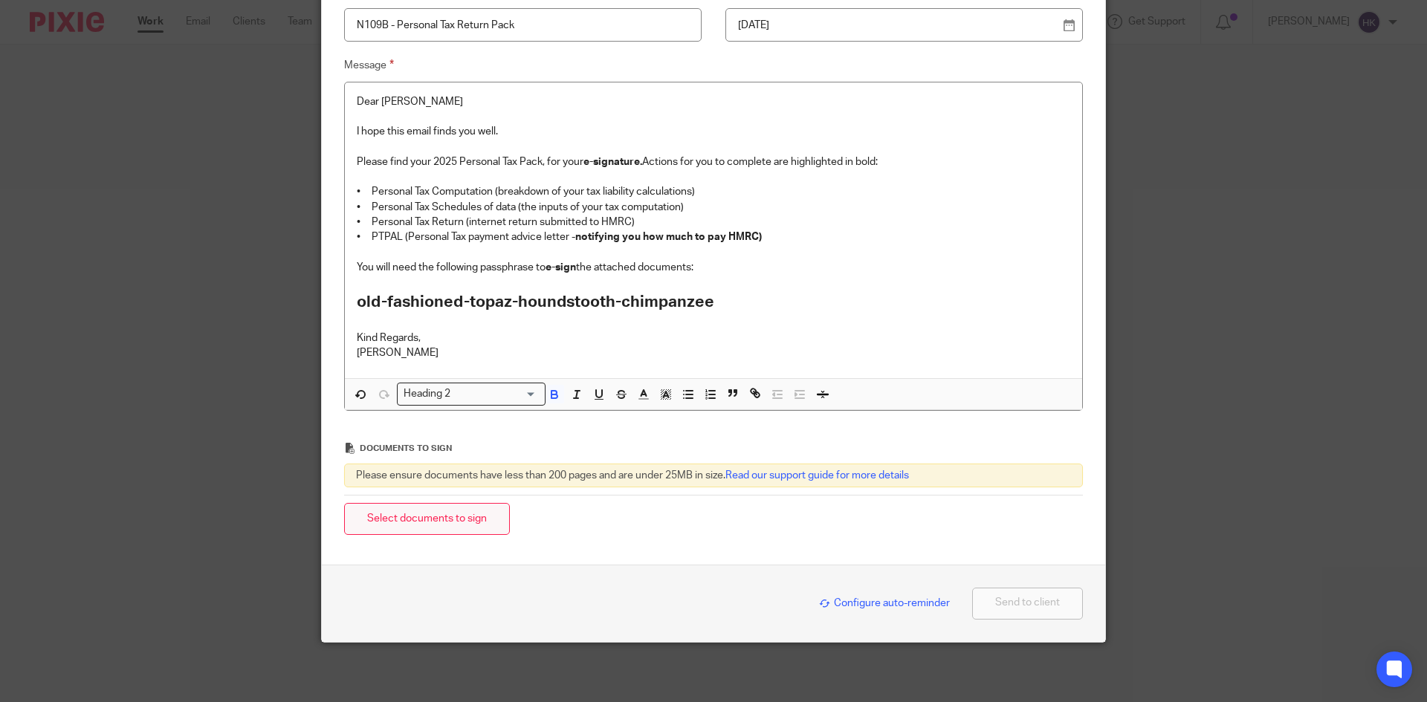
click at [447, 508] on button "Select documents to sign" at bounding box center [427, 519] width 166 height 32
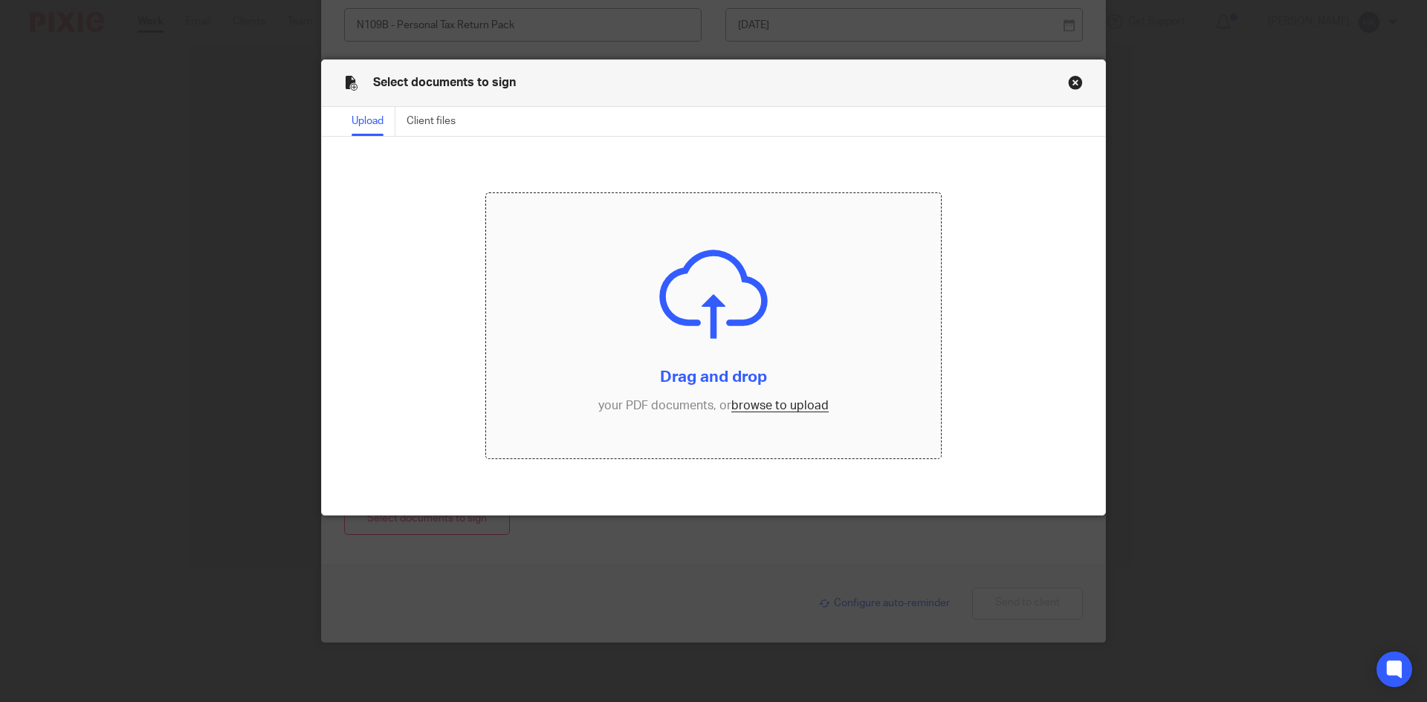
click at [782, 406] on input "file" at bounding box center [714, 326] width 456 height 266
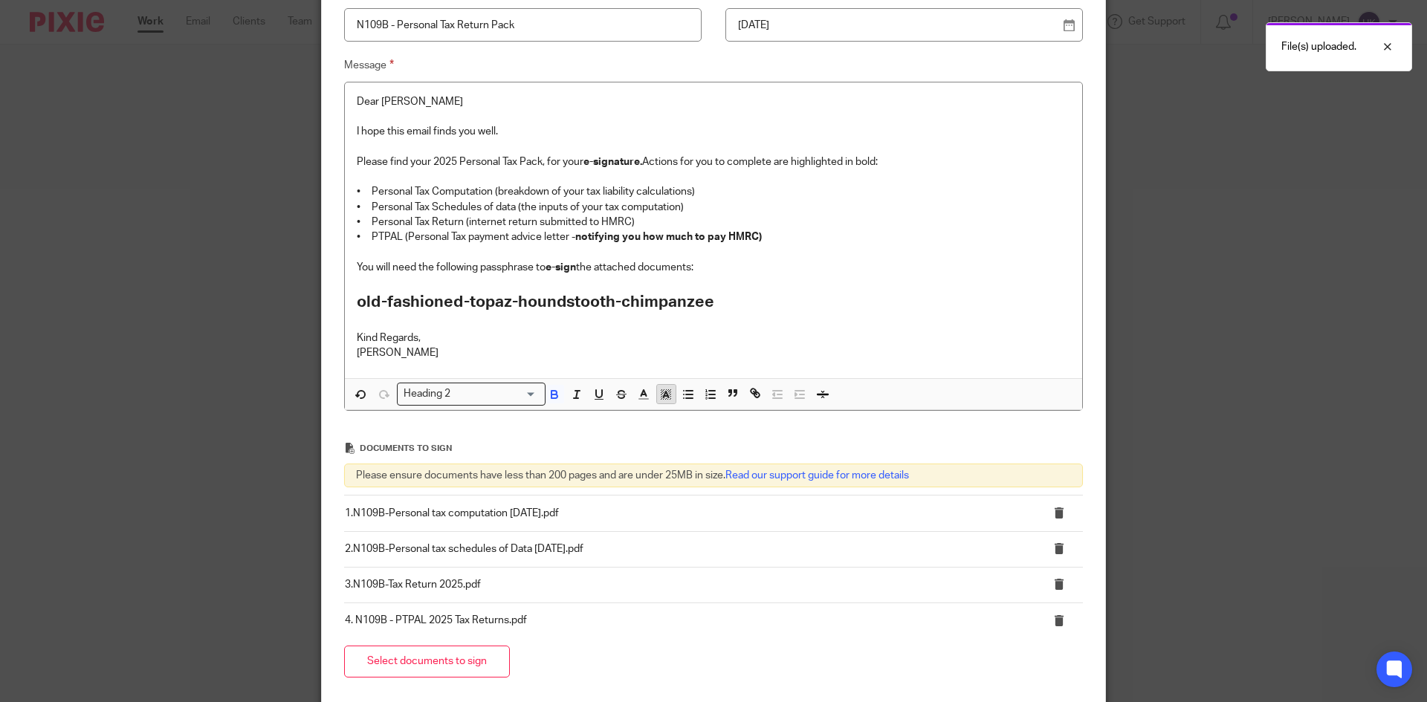
scroll to position [361, 0]
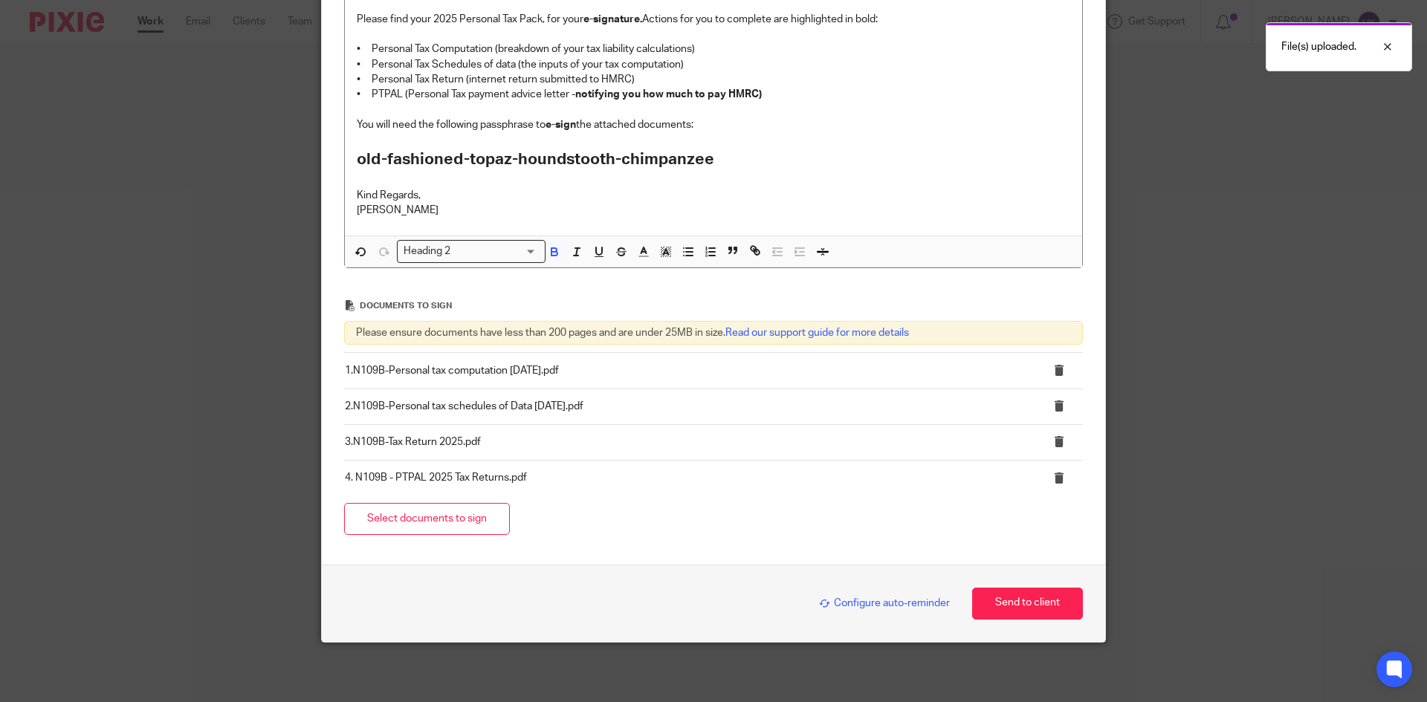
click at [846, 608] on span "Configure auto-reminder" at bounding box center [884, 603] width 131 height 10
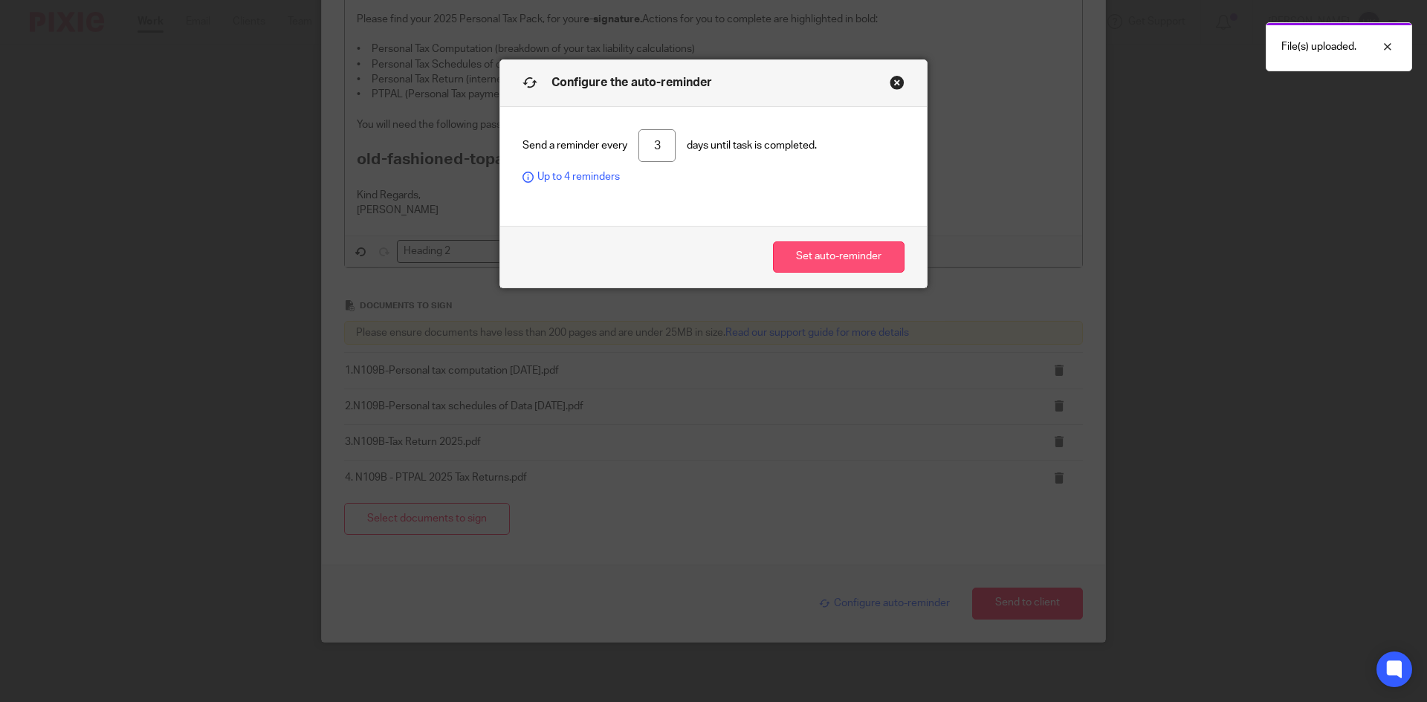
click at [822, 266] on button "Set auto-reminder" at bounding box center [839, 258] width 132 height 32
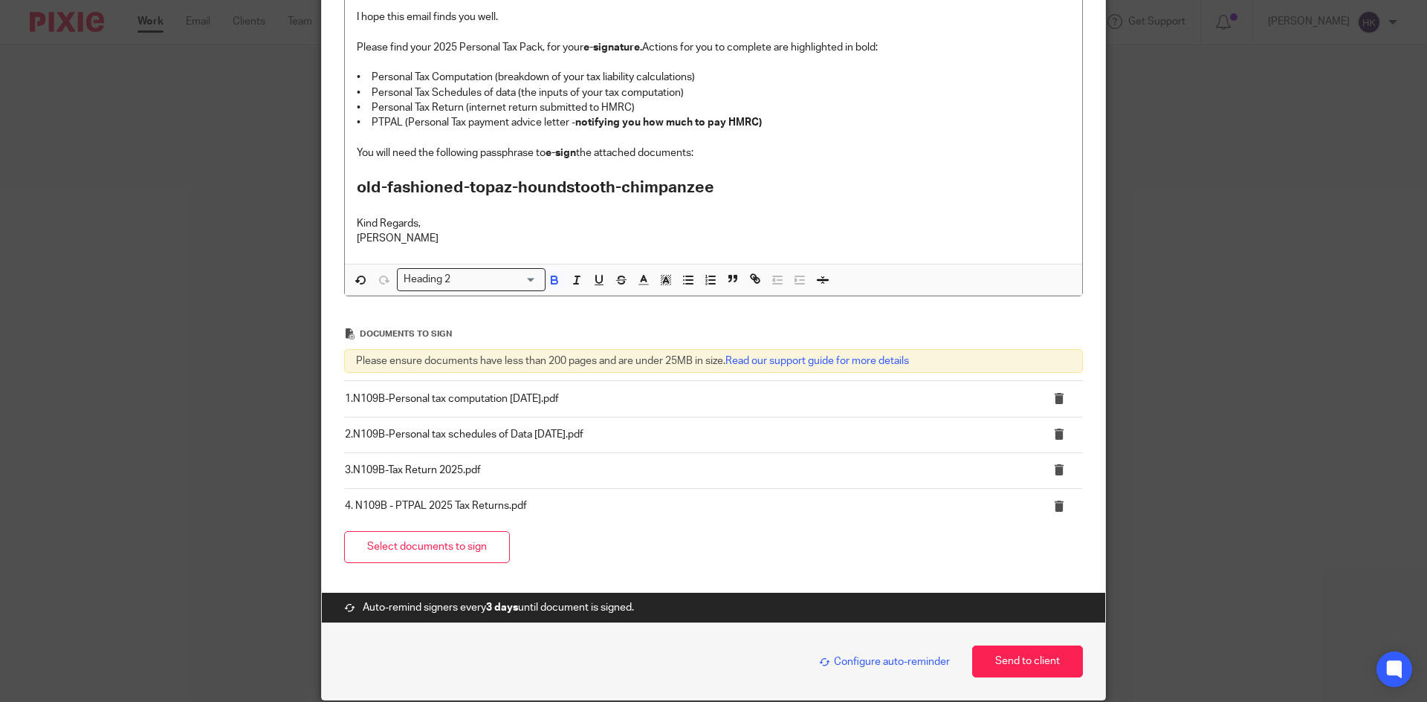
scroll to position [391, 0]
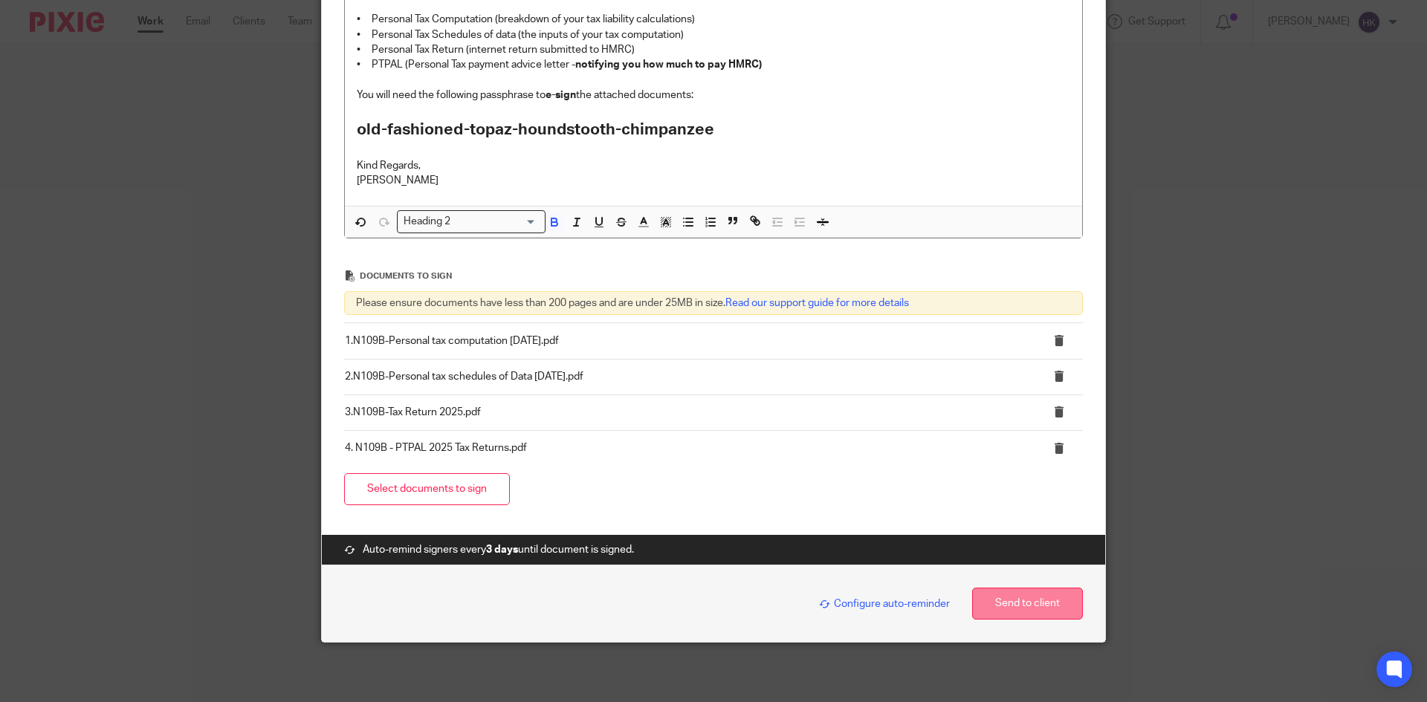
click at [1004, 613] on button "Send to client" at bounding box center [1027, 604] width 111 height 32
